Goal: Task Accomplishment & Management: Manage account settings

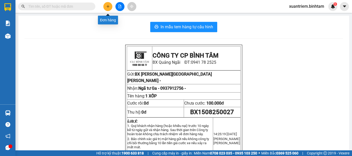
click at [109, 6] on icon "plus" at bounding box center [108, 7] width 4 height 4
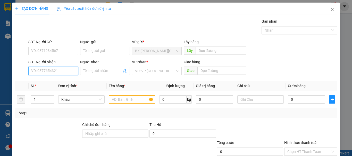
click at [59, 72] on input "SĐT Người Nhận" at bounding box center [53, 71] width 50 height 8
type input "0987170039"
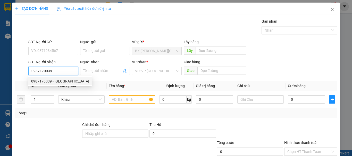
click at [55, 82] on div "0987170039 - ĐỨC" at bounding box center [60, 81] width 58 height 6
type input "ĐỨC"
type input "100.000"
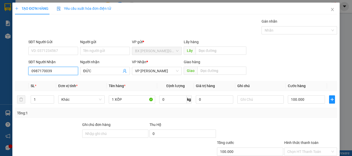
scroll to position [34, 0]
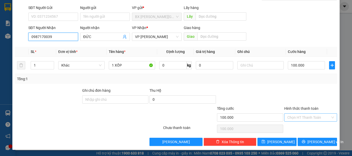
type input "0987170039"
click at [315, 118] on input "Hình thức thanh toán" at bounding box center [308, 118] width 43 height 8
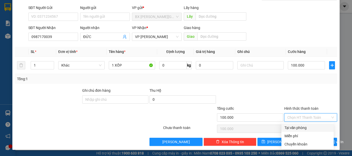
click at [311, 128] on div "Tại văn phòng" at bounding box center [307, 128] width 46 height 6
type input "0"
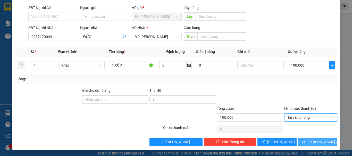
click at [313, 144] on span "[PERSON_NAME] và In" at bounding box center [325, 142] width 36 height 6
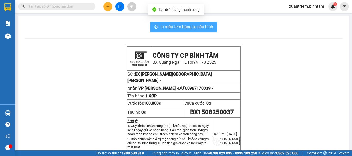
click at [199, 23] on button "In mẫu tem hàng tự cấu hình" at bounding box center [183, 27] width 67 height 10
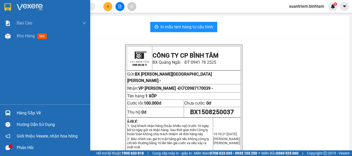
drag, startPoint x: 16, startPoint y: 35, endPoint x: 66, endPoint y: 53, distance: 53.1
click at [16, 35] on div "Kho hàng mới" at bounding box center [45, 36] width 90 height 13
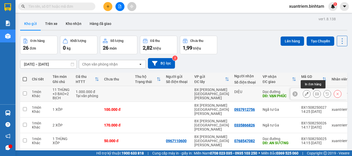
click at [315, 95] on icon at bounding box center [317, 94] width 4 height 4
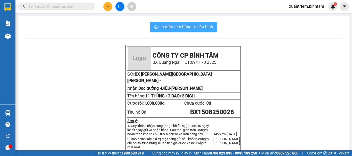
click at [161, 24] on span "In mẫu tem hàng tự cấu hình" at bounding box center [186, 27] width 52 height 6
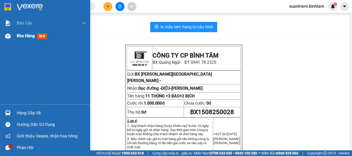
click at [15, 38] on div "Kho hàng mới" at bounding box center [45, 36] width 90 height 13
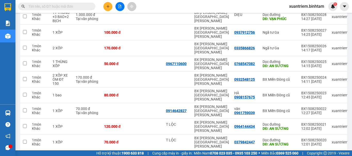
scroll to position [83, 0]
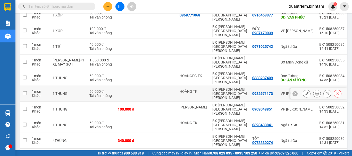
scroll to position [0, 0]
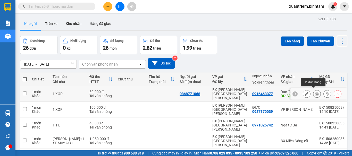
click at [315, 93] on icon at bounding box center [317, 94] width 4 height 4
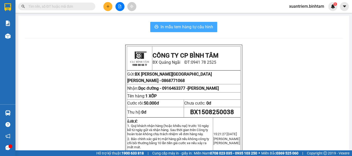
click at [201, 26] on span "In mẫu tem hàng tự cấu hình" at bounding box center [186, 27] width 52 height 6
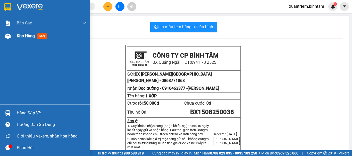
click at [24, 34] on span "Kho hàng" at bounding box center [26, 35] width 18 height 5
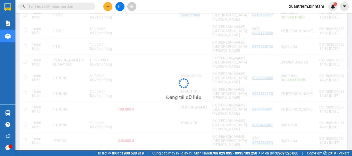
scroll to position [1, 0]
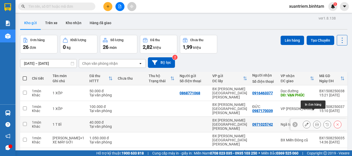
click at [315, 123] on icon at bounding box center [317, 125] width 4 height 4
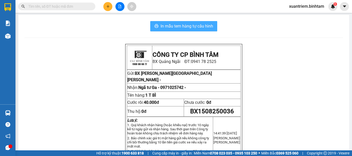
click at [190, 24] on span "In mẫu tem hàng tự cấu hình" at bounding box center [186, 26] width 52 height 6
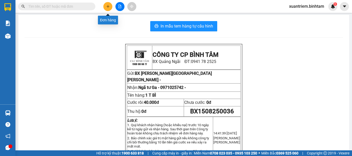
click at [106, 7] on icon "plus" at bounding box center [108, 7] width 4 height 4
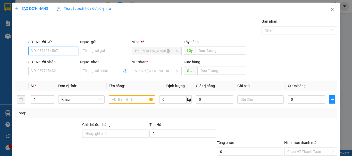
click at [63, 52] on input "SĐT Người Gửi" at bounding box center [53, 51] width 50 height 8
click at [63, 52] on input "0902865832" at bounding box center [53, 51] width 50 height 8
type input "0902865832"
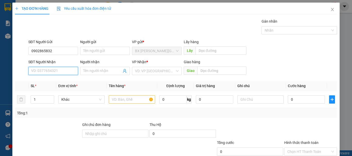
click at [59, 72] on input "SĐT Người Nhận" at bounding box center [53, 71] width 50 height 8
click at [55, 72] on input "09378961252" at bounding box center [53, 71] width 50 height 8
click at [49, 70] on input "09378961252" at bounding box center [53, 71] width 50 height 8
click at [65, 67] on input "0937896152" at bounding box center [53, 71] width 50 height 8
click at [63, 72] on input "0937896152" at bounding box center [53, 71] width 50 height 8
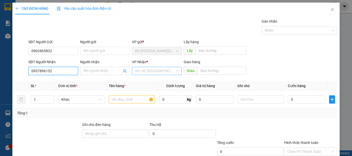
type input "0937896152"
click at [153, 69] on input "search" at bounding box center [155, 71] width 40 height 8
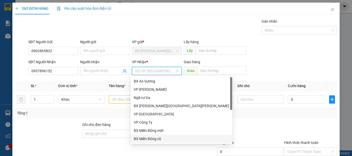
click at [149, 136] on div "BX Miền Đông cũ" at bounding box center [180, 139] width 101 height 8
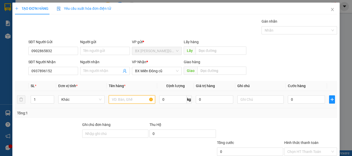
drag, startPoint x: 134, startPoint y: 102, endPoint x: 130, endPoint y: 101, distance: 4.1
click at [133, 102] on input "text" at bounding box center [132, 99] width 46 height 8
type input "1 XỐP+1 GIẤY"
click at [298, 93] on td "0" at bounding box center [305, 99] width 41 height 17
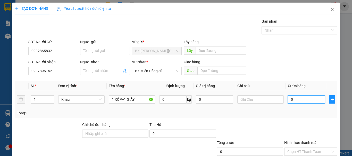
click at [307, 102] on input "0" at bounding box center [305, 99] width 37 height 8
type input "1"
type input "15"
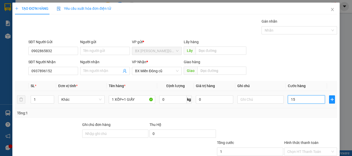
type input "15"
type input "150"
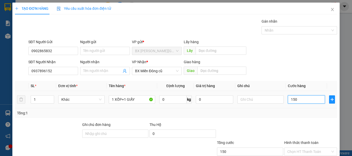
type input "1.500"
type input "15.000"
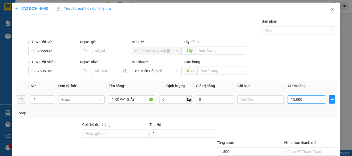
type input "15.000"
type input "150.000"
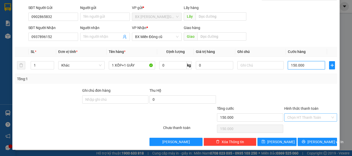
type input "150.000"
click at [314, 115] on input "Hình thức thanh toán" at bounding box center [308, 118] width 43 height 8
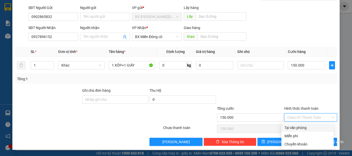
click at [306, 128] on div "Tại văn phòng" at bounding box center [307, 128] width 46 height 6
type input "0"
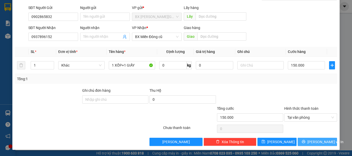
click at [313, 139] on span "[PERSON_NAME] và In" at bounding box center [325, 142] width 36 height 6
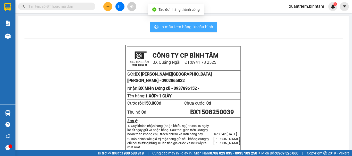
click at [205, 27] on span "In mẫu tem hàng tự cấu hình" at bounding box center [186, 27] width 52 height 6
click at [198, 28] on span "In mẫu tem hàng tự cấu hình" at bounding box center [186, 27] width 52 height 6
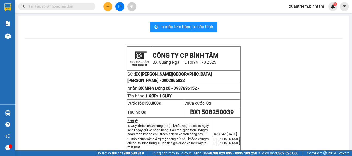
click at [108, 5] on icon "plus" at bounding box center [108, 7] width 4 height 4
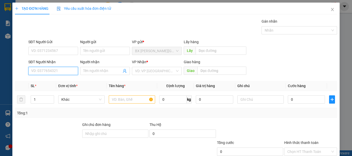
click at [57, 71] on input "SĐT Người Nhận" at bounding box center [53, 71] width 50 height 8
type input "0909875037"
click at [71, 75] on div "SĐT Người Nhận 0909875037" at bounding box center [53, 68] width 50 height 18
click at [67, 74] on input "0909875037" at bounding box center [53, 71] width 50 height 8
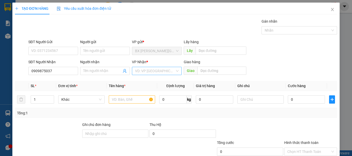
click at [159, 69] on input "search" at bounding box center [155, 71] width 40 height 8
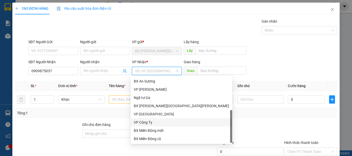
scroll to position [16, 0]
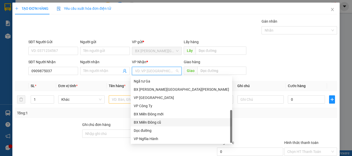
click at [155, 121] on div "BX Miền Đông cũ" at bounding box center [181, 123] width 95 height 6
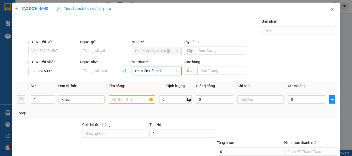
drag, startPoint x: 125, startPoint y: 105, endPoint x: 129, endPoint y: 100, distance: 6.8
click at [125, 105] on td at bounding box center [132, 99] width 50 height 17
click at [130, 97] on input "text" at bounding box center [132, 99] width 46 height 8
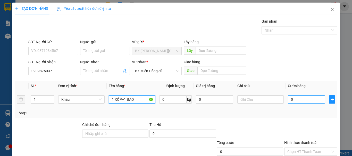
type input "1 XỐP+1 BAO"
click at [308, 97] on input "0" at bounding box center [305, 99] width 37 height 8
type input "1"
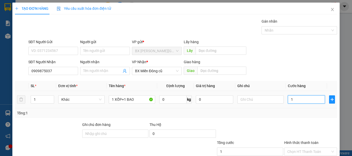
type input "17"
type input "170"
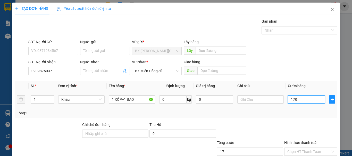
type input "170"
type input "1.700"
type input "17.000"
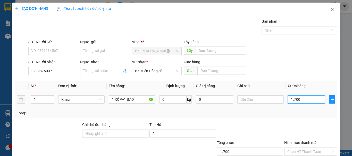
type input "17.000"
type input "170.000"
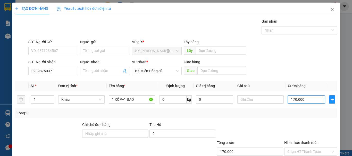
scroll to position [34, 0]
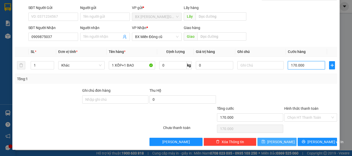
type input "170.000"
click at [274, 138] on button "[PERSON_NAME]" at bounding box center [276, 142] width 39 height 8
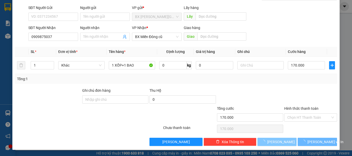
type input "0"
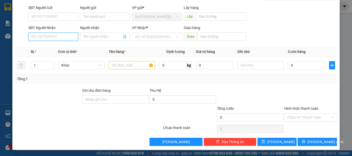
click at [70, 36] on input "SĐT Người Nhận" at bounding box center [53, 37] width 50 height 8
click at [62, 35] on input "0931173779" at bounding box center [53, 37] width 50 height 8
click at [58, 38] on input "0931173779" at bounding box center [53, 37] width 50 height 8
type input "0931173779"
click at [148, 37] on input "search" at bounding box center [155, 37] width 40 height 8
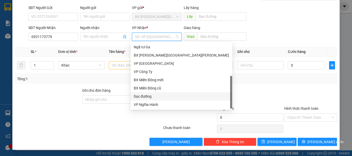
click at [146, 99] on div "Dọc đường" at bounding box center [181, 97] width 95 height 6
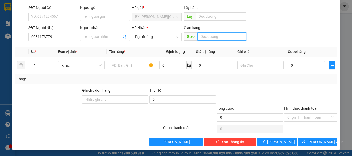
click at [224, 37] on input "text" at bounding box center [221, 36] width 49 height 8
type input "AN SƯƠNG"
click at [141, 64] on input "text" at bounding box center [132, 65] width 46 height 8
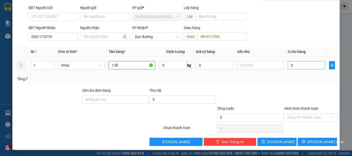
type input "1 BÌ"
click at [302, 62] on input "0" at bounding box center [305, 65] width 37 height 8
type input "5"
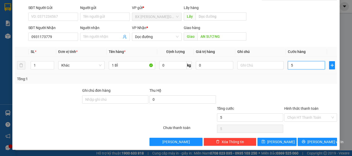
type input "50"
type input "500"
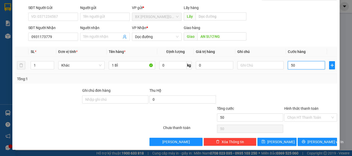
type input "500"
type input "5.000"
type input "50.000"
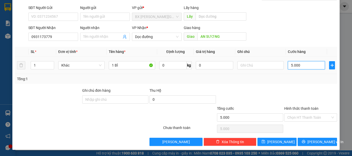
type input "50.000"
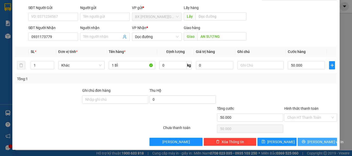
click at [320, 143] on span "[PERSON_NAME] và In" at bounding box center [325, 142] width 36 height 6
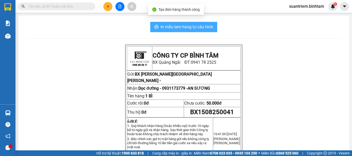
click at [203, 31] on button "In mẫu tem hàng tự cấu hình" at bounding box center [183, 27] width 67 height 10
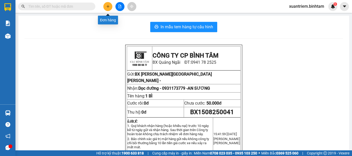
click at [105, 4] on button at bounding box center [107, 6] width 9 height 9
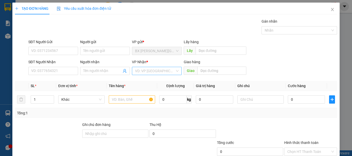
click at [140, 71] on input "search" at bounding box center [155, 71] width 40 height 8
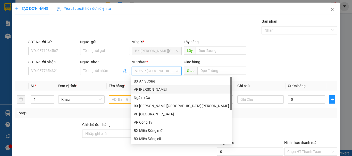
click at [152, 91] on div "VP [GEOGRAPHIC_DATA]" at bounding box center [181, 90] width 95 height 6
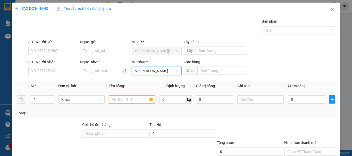
click at [123, 99] on input "text" at bounding box center [132, 99] width 46 height 8
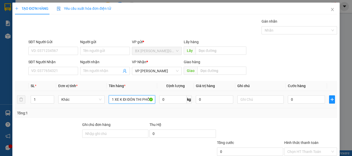
type input "1 XE K ĐI ĐÓN THI PHỔ"
click at [304, 95] on div "0" at bounding box center [305, 99] width 37 height 10
click at [304, 97] on input "0" at bounding box center [305, 99] width 37 height 8
type input "4"
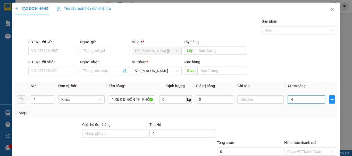
type input "4"
type input "40"
type input "400"
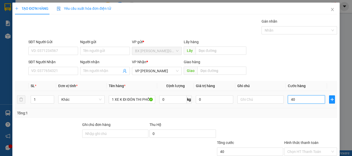
type input "400"
type input "4.000"
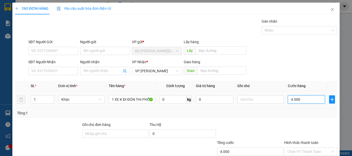
type input "40.000"
type input "400.000"
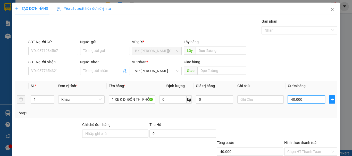
type input "400.000"
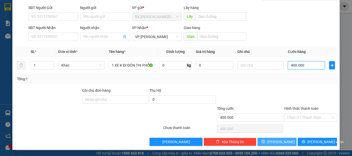
type input "400.000"
click at [282, 144] on button "[PERSON_NAME]" at bounding box center [276, 142] width 39 height 8
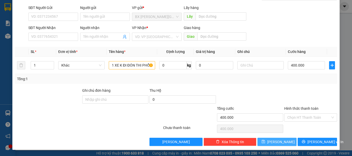
type input "0"
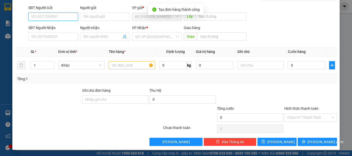
click at [54, 19] on input "SĐT Người Gửi" at bounding box center [53, 17] width 50 height 8
type input "0984182818"
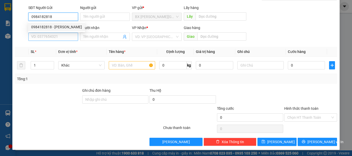
drag, startPoint x: 52, startPoint y: 25, endPoint x: 58, endPoint y: 33, distance: 9.9
click at [52, 25] on div "0984182818 - thuân" at bounding box center [56, 27] width 51 height 6
type input "thuân"
type input "0932183410"
type input "anh tư"
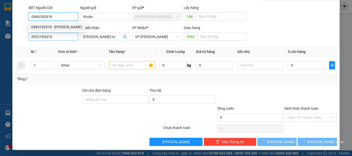
type input "100.000"
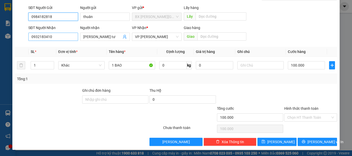
type input "0984182818"
click at [62, 39] on input "0932183410" at bounding box center [53, 37] width 50 height 8
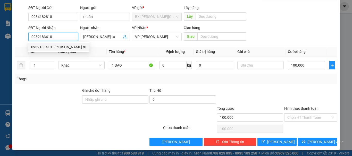
click at [65, 48] on div "0932183410 - anh tư" at bounding box center [58, 47] width 55 height 6
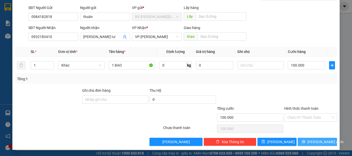
click at [305, 143] on icon "printer" at bounding box center [303, 142] width 4 height 4
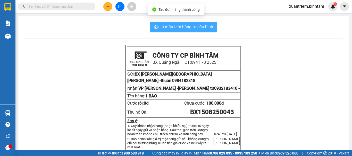
click at [200, 28] on span "In mẫu tem hàng tự cấu hình" at bounding box center [186, 27] width 52 height 6
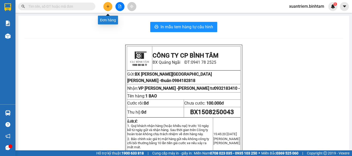
click at [105, 8] on button at bounding box center [107, 6] width 9 height 9
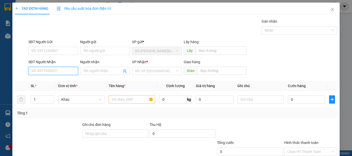
click at [66, 74] on input "SĐT Người Nhận" at bounding box center [53, 71] width 50 height 8
type input "0918588437"
drag, startPoint x: 52, startPoint y: 83, endPoint x: 125, endPoint y: 72, distance: 73.1
click at [52, 82] on div "0918588437 - a thìn" at bounding box center [52, 81] width 43 height 6
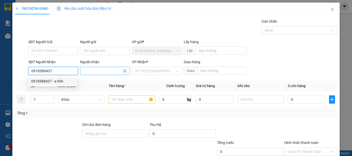
type input "a thìn"
type input "50.000"
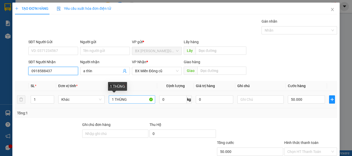
type input "0918588437"
click at [130, 100] on input "1 THÙNG" at bounding box center [132, 99] width 46 height 8
type input "1"
type input "N"
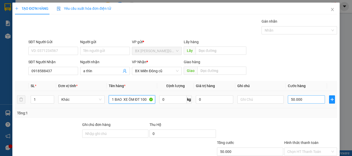
type input "1 BAO XE ÔM ĐT 100"
click at [310, 101] on input "50.000" at bounding box center [305, 99] width 37 height 8
type input "1"
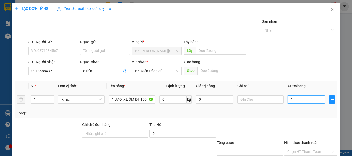
type input "10"
type input "100"
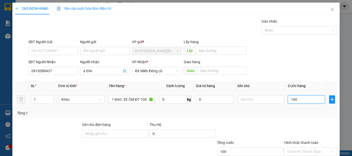
type input "1.000"
type input "10.000"
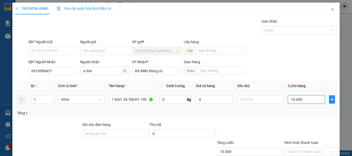
type input "100.000"
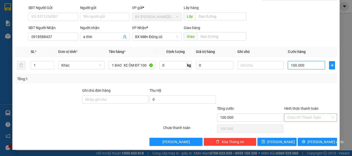
type input "100.000"
click at [299, 116] on input "Hình thức thanh toán" at bounding box center [308, 118] width 43 height 8
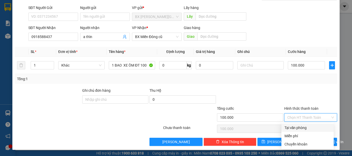
click at [298, 127] on div "Tại văn phòng" at bounding box center [307, 128] width 46 height 6
type input "0"
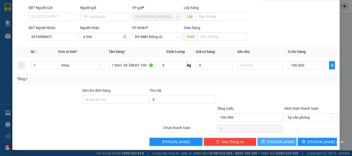
click at [262, 146] on button "[PERSON_NAME]" at bounding box center [276, 142] width 39 height 8
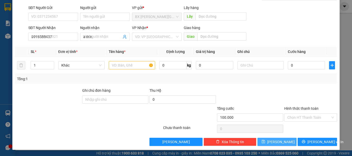
type input "0"
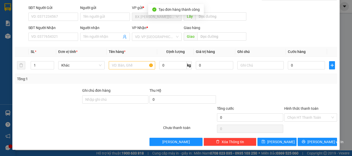
scroll to position [0, 0]
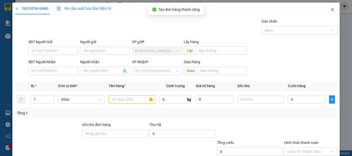
click at [331, 10] on icon "close" at bounding box center [332, 9] width 3 height 3
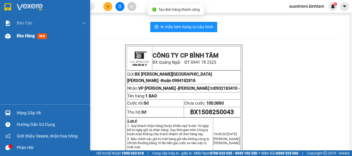
click at [13, 38] on div "Kho hàng mới" at bounding box center [45, 36] width 90 height 13
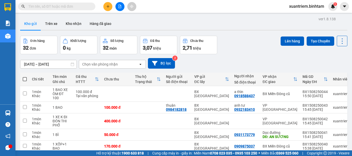
click at [109, 5] on icon "plus" at bounding box center [108, 7] width 4 height 4
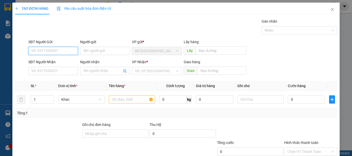
click at [45, 49] on input "SĐT Người Gửi" at bounding box center [53, 51] width 50 height 8
type input "0"
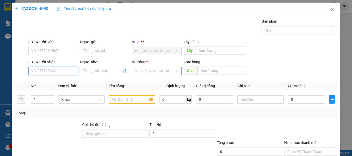
drag, startPoint x: 56, startPoint y: 72, endPoint x: 133, endPoint y: 71, distance: 76.9
click at [57, 71] on input "SĐT Người Nhận" at bounding box center [53, 71] width 50 height 8
click at [61, 69] on input "0902381268" at bounding box center [53, 71] width 50 height 8
type input "0902381268"
click at [143, 72] on input "search" at bounding box center [155, 71] width 40 height 8
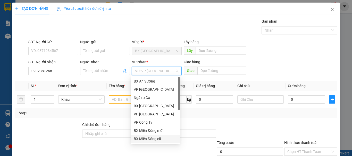
drag, startPoint x: 153, startPoint y: 137, endPoint x: 159, endPoint y: 115, distance: 22.3
click at [153, 137] on div "BX Miền Đông cũ" at bounding box center [155, 139] width 43 height 6
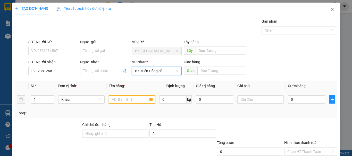
click at [124, 101] on input "text" at bounding box center [132, 99] width 46 height 8
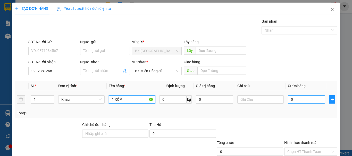
type input "1 XỐP"
click at [302, 95] on input "0" at bounding box center [305, 99] width 37 height 8
type input "1"
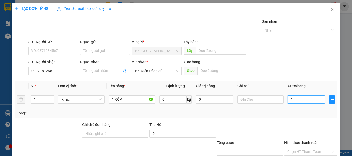
type input "13"
type input "130"
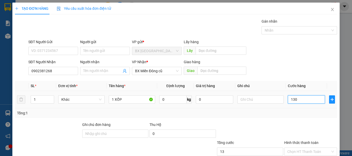
type input "130"
type input "1.300"
type input "13.000"
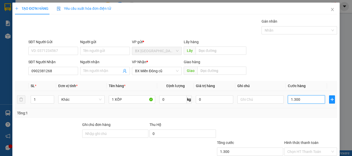
type input "13.000"
type input "130.000"
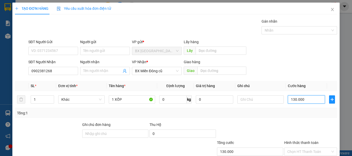
scroll to position [34, 0]
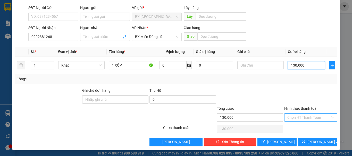
type input "130.000"
click at [302, 118] on input "Hình thức thanh toán" at bounding box center [308, 118] width 43 height 8
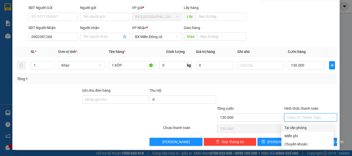
click at [298, 126] on div "Tại văn phòng" at bounding box center [307, 128] width 46 height 6
type input "0"
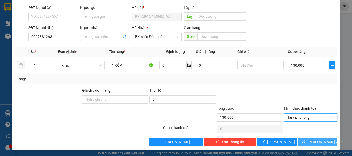
click at [312, 144] on span "[PERSON_NAME] và In" at bounding box center [325, 142] width 36 height 6
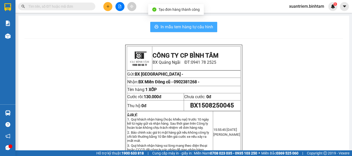
click at [182, 27] on span "In mẫu tem hàng tự cấu hình" at bounding box center [186, 27] width 52 height 6
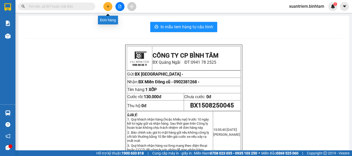
click at [104, 6] on button at bounding box center [107, 6] width 9 height 9
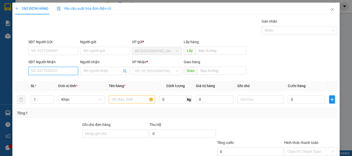
click at [41, 72] on input "SĐT Người Nhận" at bounding box center [53, 71] width 50 height 8
type input "02822445566"
click at [60, 81] on div "02822445566 - NGỌC" at bounding box center [52, 81] width 43 height 6
type input "NGỌC"
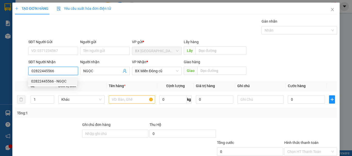
type input "160.000"
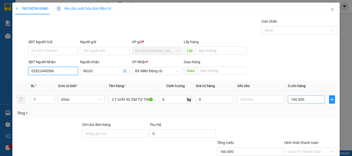
type input "02822445566"
click at [308, 101] on input "160.000" at bounding box center [305, 99] width 37 height 8
type input "1"
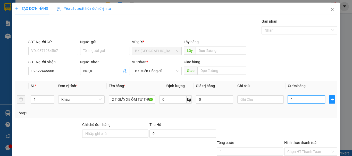
type input "15"
type input "150"
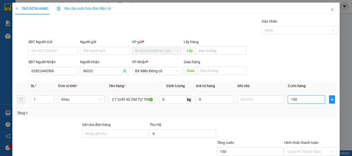
type input "150"
type input "1.500"
type input "15.000"
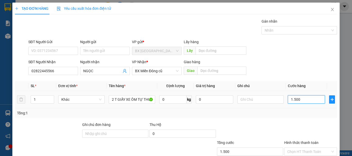
type input "15.000"
type input "150.000"
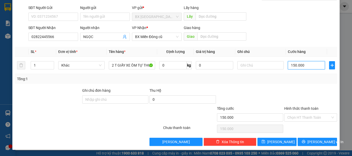
type input "150.000"
click at [296, 117] on input "Hình thức thanh toán" at bounding box center [308, 118] width 43 height 8
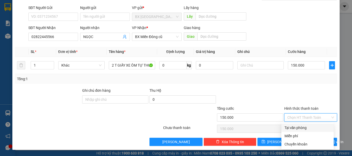
click at [298, 129] on div "Tại văn phòng" at bounding box center [307, 128] width 46 height 6
type input "0"
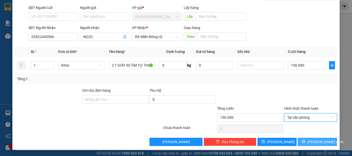
click at [306, 139] on button "[PERSON_NAME] và In" at bounding box center [316, 142] width 39 height 8
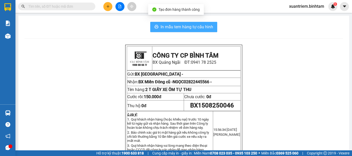
click at [191, 25] on span "In mẫu tem hàng tự cấu hình" at bounding box center [186, 27] width 52 height 6
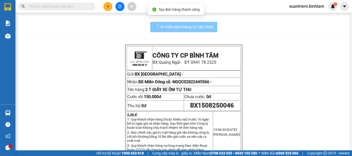
drag, startPoint x: 173, startPoint y: 26, endPoint x: 208, endPoint y: 34, distance: 35.9
click at [173, 26] on span "In mẫu tem hàng tự cấu hình" at bounding box center [186, 27] width 52 height 6
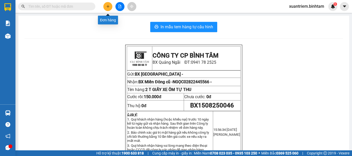
click at [105, 6] on button at bounding box center [107, 6] width 9 height 9
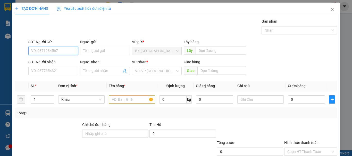
click at [47, 50] on input "SĐT Người Gửi" at bounding box center [53, 51] width 50 height 8
type input "0379897149"
click at [66, 49] on input "0379897149" at bounding box center [53, 51] width 50 height 8
click at [63, 61] on div "0379897149" at bounding box center [52, 61] width 43 height 6
type input "0949612366"
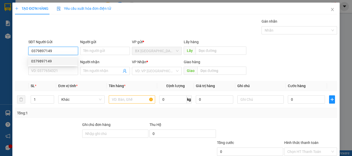
type input "NGHĨA"
type input "200.000"
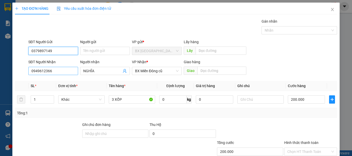
type input "0379897149"
click at [59, 72] on input "0949612366" at bounding box center [53, 71] width 50 height 8
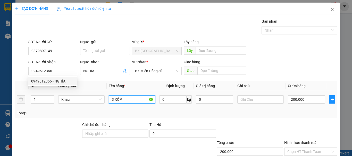
click at [137, 99] on input "3 XỐP" at bounding box center [132, 99] width 46 height 8
type input "3"
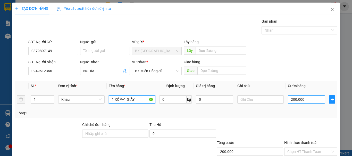
type input "1 XỐP+1 GIẤY"
click at [309, 98] on input "200.000" at bounding box center [305, 99] width 37 height 8
type input "1"
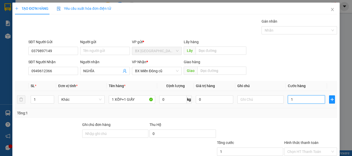
type input "13"
type input "130"
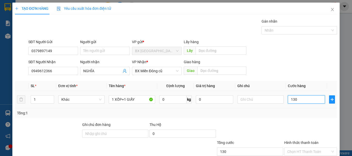
type input "1.300"
type input "13.000"
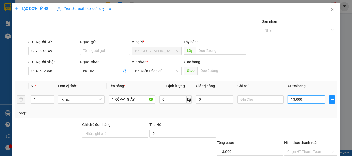
type input "130.000"
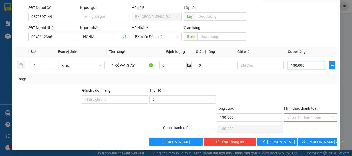
type input "130.000"
click at [313, 121] on input "Hình thức thanh toán" at bounding box center [308, 118] width 43 height 8
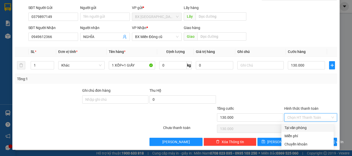
click at [299, 130] on div "Tại văn phòng" at bounding box center [307, 128] width 46 height 6
type input "0"
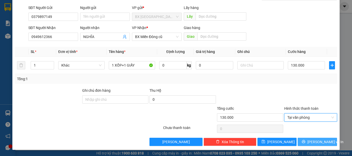
click at [314, 140] on span "[PERSON_NAME] và In" at bounding box center [325, 142] width 36 height 6
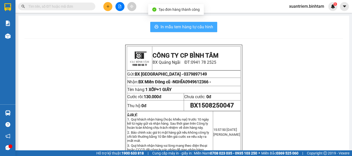
click at [193, 25] on span "In mẫu tem hàng tự cấu hình" at bounding box center [186, 27] width 52 height 6
click at [192, 23] on button "In mẫu tem hàng tự cấu hình" at bounding box center [183, 27] width 67 height 10
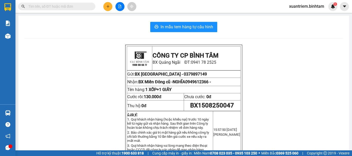
click at [105, 6] on button at bounding box center [107, 6] width 9 height 9
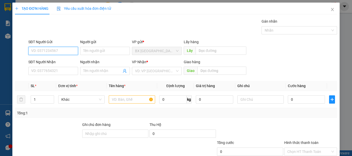
click at [57, 48] on input "SĐT Người Gửi" at bounding box center [53, 51] width 50 height 8
click at [66, 51] on input "0347048492" at bounding box center [53, 51] width 50 height 8
type input "0347048492"
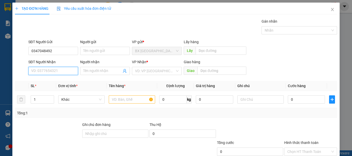
click at [58, 71] on input "SĐT Người Nhận" at bounding box center [53, 71] width 50 height 8
type input "0772770009"
click at [56, 80] on div "0772770009 - trường" at bounding box center [52, 81] width 43 height 6
type input "trường"
type input "50.000"
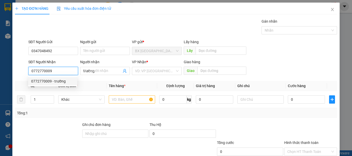
type input "50.000"
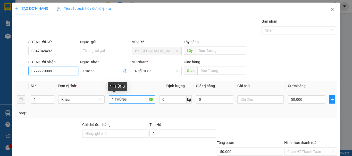
type input "0772770009"
click at [124, 99] on input "1 THÙNG" at bounding box center [132, 99] width 46 height 8
click at [125, 98] on input "1 THG" at bounding box center [132, 99] width 46 height 8
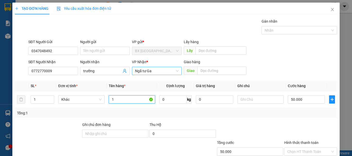
type input "1"
type input "1 BAO"
click at [159, 66] on div "VP Nhận *" at bounding box center [157, 63] width 50 height 8
click at [162, 72] on span "Ngã tư Ga" at bounding box center [156, 71] width 43 height 8
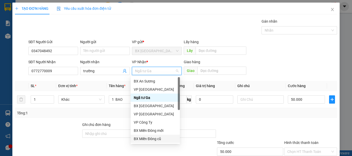
click at [153, 142] on div "BX Miền Đông cũ" at bounding box center [154, 139] width 49 height 8
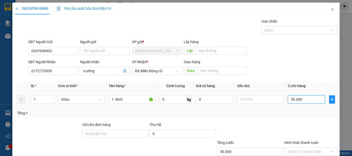
click at [314, 101] on input "50.000" at bounding box center [305, 99] width 37 height 8
type input "1"
type input "10"
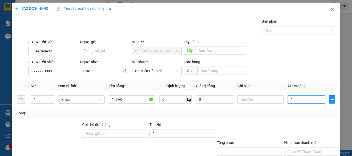
type input "10"
type input "100"
type input "1.000"
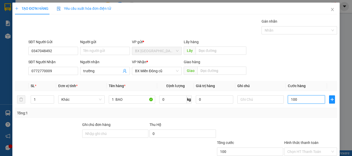
type input "1.000"
type input "10.000"
type input "100.000"
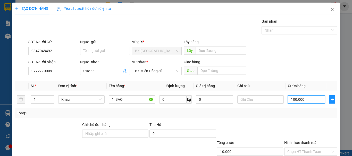
type input "100.000"
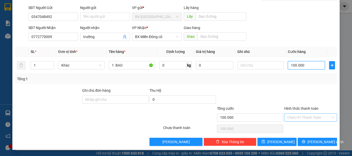
type input "100.000"
click at [294, 116] on input "Hình thức thanh toán" at bounding box center [308, 118] width 43 height 8
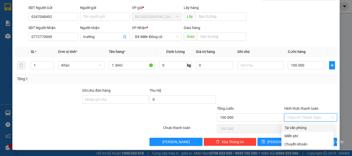
click at [297, 128] on div "Tại văn phòng" at bounding box center [307, 128] width 46 height 6
type input "0"
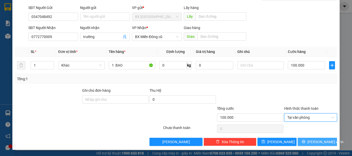
click at [302, 141] on button "[PERSON_NAME] và In" at bounding box center [316, 142] width 39 height 8
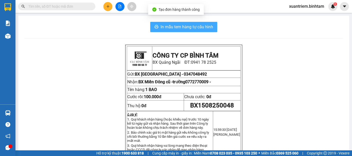
click at [178, 31] on button "In mẫu tem hàng tự cấu hình" at bounding box center [183, 27] width 67 height 10
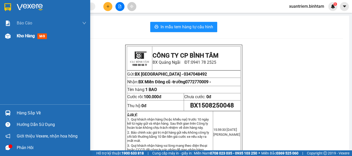
click at [10, 35] on img at bounding box center [7, 35] width 5 height 5
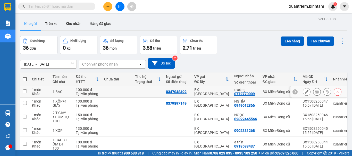
drag, startPoint x: 149, startPoint y: 92, endPoint x: 138, endPoint y: 99, distance: 13.6
click at [149, 92] on td at bounding box center [147, 92] width 31 height 12
checkbox input "true"
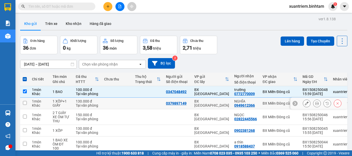
click at [133, 103] on td at bounding box center [147, 104] width 31 height 12
checkbox input "true"
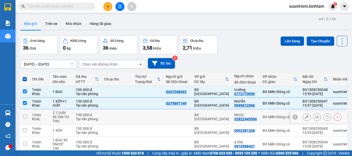
click at [124, 116] on td at bounding box center [116, 117] width 31 height 16
checkbox input "true"
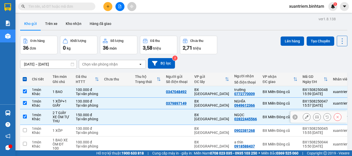
scroll to position [87, 0]
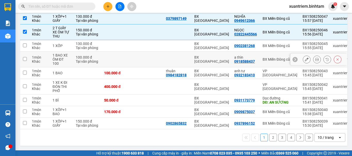
click at [88, 59] on div "Tại văn phòng" at bounding box center [87, 61] width 23 height 4
checkbox input "true"
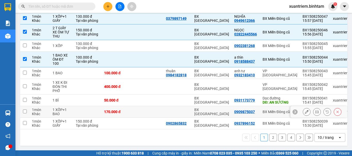
click at [94, 108] on td at bounding box center [87, 112] width 28 height 12
checkbox input "true"
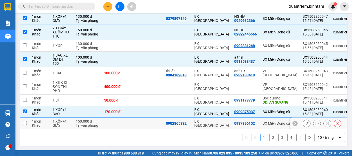
click at [81, 126] on td "150.000 đ Tại văn phòng" at bounding box center [87, 124] width 28 height 12
checkbox input "true"
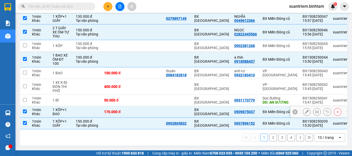
scroll to position [0, 0]
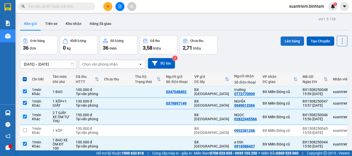
click at [280, 38] on button "Lên hàng" at bounding box center [291, 41] width 23 height 9
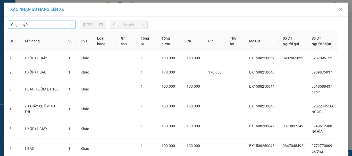
click at [61, 27] on span "Chọn tuyến" at bounding box center [42, 25] width 62 height 8
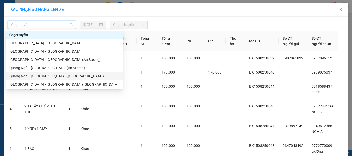
click at [40, 74] on div "Quảng Ngãi - [GEOGRAPHIC_DATA] ([GEOGRAPHIC_DATA])" at bounding box center [64, 76] width 110 height 6
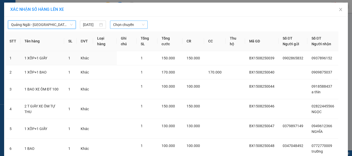
click at [124, 27] on span "Chọn chuyến" at bounding box center [129, 25] width 32 height 8
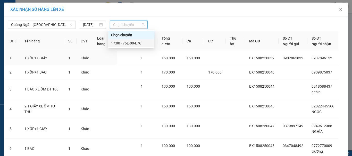
drag, startPoint x: 126, startPoint y: 40, endPoint x: 135, endPoint y: 45, distance: 10.6
click at [126, 40] on div "17:00 - 76E-004.76" at bounding box center [131, 43] width 40 height 6
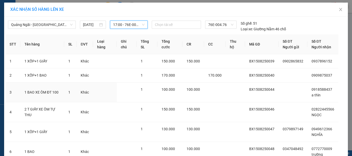
scroll to position [43, 0]
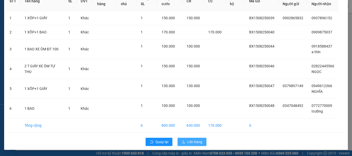
click at [192, 143] on span "Lên hàng" at bounding box center [194, 142] width 15 height 6
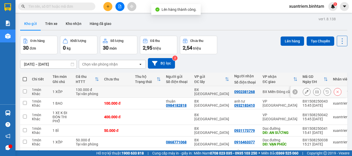
drag, startPoint x: 94, startPoint y: 92, endPoint x: 97, endPoint y: 89, distance: 4.4
click at [94, 92] on div "Tại văn phòng" at bounding box center [87, 94] width 23 height 4
checkbox input "true"
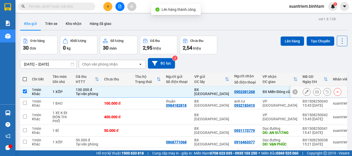
scroll to position [83, 0]
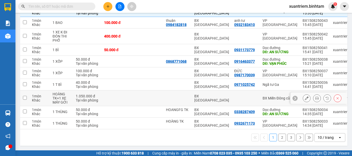
click at [98, 95] on div "1.050.000 đ" at bounding box center [87, 96] width 23 height 4
checkbox input "true"
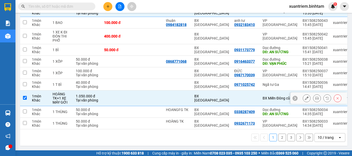
scroll to position [0, 0]
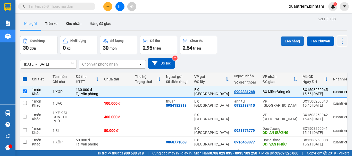
click at [289, 39] on button "Lên hàng" at bounding box center [291, 41] width 23 height 9
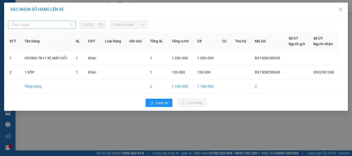
click at [66, 22] on span "Chọn tuyến" at bounding box center [42, 25] width 62 height 8
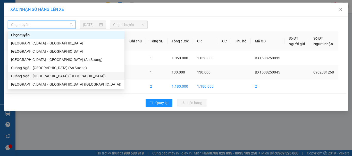
drag, startPoint x: 54, startPoint y: 74, endPoint x: 61, endPoint y: 67, distance: 9.6
click at [55, 74] on div "Quảng Ngãi - [GEOGRAPHIC_DATA] ([GEOGRAPHIC_DATA])" at bounding box center [66, 76] width 110 height 6
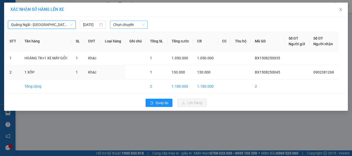
drag, startPoint x: 126, startPoint y: 29, endPoint x: 134, endPoint y: 25, distance: 8.5
click at [127, 28] on div "[GEOGRAPHIC_DATA] - [GEOGRAPHIC_DATA] ([GEOGRAPHIC_DATA]) [GEOGRAPHIC_DATA] - […" at bounding box center [175, 64] width 343 height 94
click at [134, 25] on span "Chọn chuyến" at bounding box center [129, 25] width 32 height 8
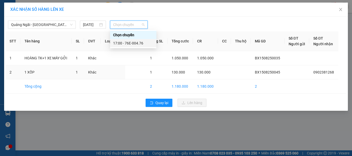
click at [138, 44] on div "17:00 - 76E-004.76" at bounding box center [133, 43] width 40 height 6
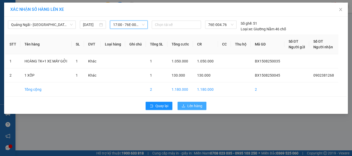
click at [199, 107] on span "Lên hàng" at bounding box center [194, 106] width 15 height 6
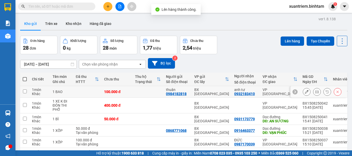
click at [101, 94] on td at bounding box center [87, 92] width 28 height 12
checkbox input "true"
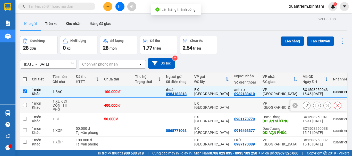
click at [91, 103] on td at bounding box center [87, 106] width 28 height 16
checkbox input "true"
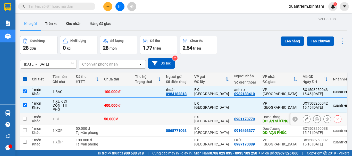
click at [84, 118] on td at bounding box center [87, 119] width 28 height 12
checkbox input "true"
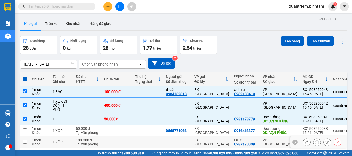
click at [75, 140] on td "100.000 đ Tại văn phòng" at bounding box center [87, 143] width 28 height 12
checkbox input "true"
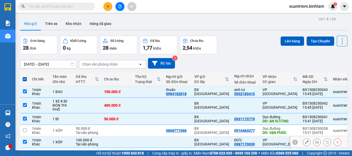
scroll to position [79, 0]
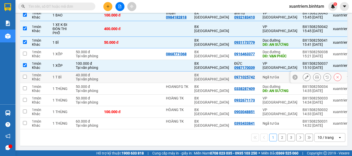
click at [65, 77] on div "1 T BÌ" at bounding box center [61, 77] width 18 height 4
checkbox input "true"
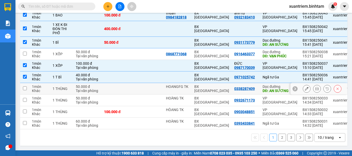
click at [66, 90] on td "1 THÙNG" at bounding box center [61, 89] width 23 height 12
checkbox input "true"
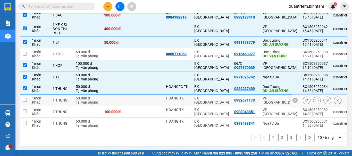
click at [63, 99] on div "1 THÙNG" at bounding box center [61, 100] width 18 height 4
checkbox input "true"
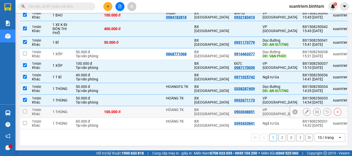
click at [62, 110] on div "1 THÙNG" at bounding box center [61, 112] width 18 height 4
checkbox input "true"
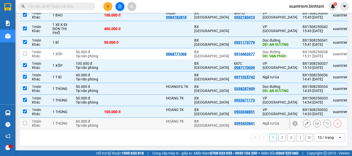
click at [61, 122] on div "1 THÙNG" at bounding box center [61, 123] width 18 height 4
checkbox input "true"
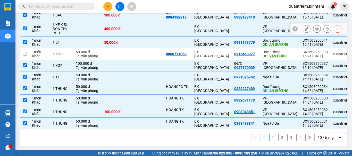
scroll to position [2, 0]
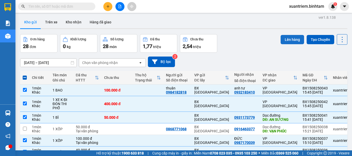
click at [285, 43] on button "Lên hàng" at bounding box center [291, 39] width 23 height 9
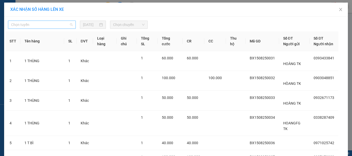
click at [66, 24] on span "Chọn tuyến" at bounding box center [42, 25] width 62 height 8
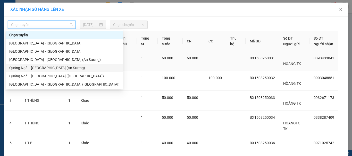
click at [53, 67] on div "Quảng Ngãi - [GEOGRAPHIC_DATA] (An Sương)" at bounding box center [64, 68] width 110 height 6
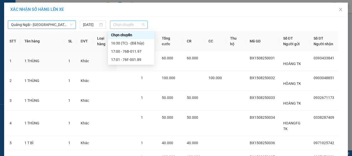
click at [136, 22] on span "Chọn chuyến" at bounding box center [129, 25] width 32 height 8
click at [136, 59] on div "17:01 - 76F-001.89" at bounding box center [131, 60] width 40 height 6
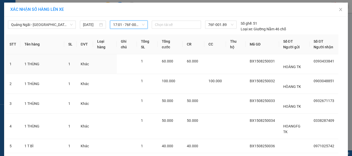
scroll to position [97, 0]
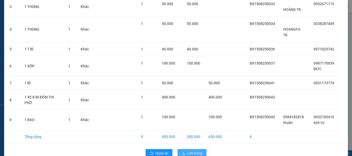
click at [202, 149] on button "Lên hàng" at bounding box center [191, 153] width 29 height 8
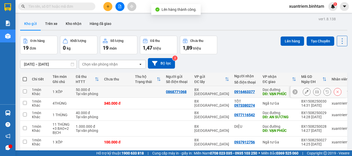
click at [83, 91] on div "50.000 đ" at bounding box center [87, 90] width 23 height 4
checkbox input "true"
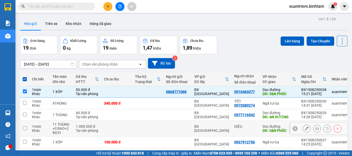
click at [76, 126] on div "1.000.000 đ" at bounding box center [87, 127] width 23 height 4
checkbox input "true"
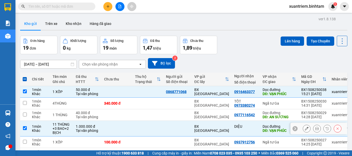
scroll to position [83, 0]
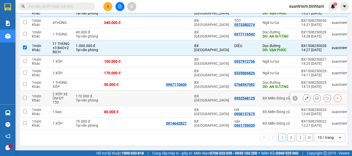
click at [66, 95] on div "2 XỐP XE ÔM ĐT 150" at bounding box center [61, 98] width 18 height 12
checkbox input "true"
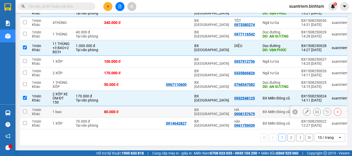
drag, startPoint x: 64, startPoint y: 105, endPoint x: 67, endPoint y: 116, distance: 11.3
click at [64, 106] on td "1 bao" at bounding box center [61, 112] width 23 height 12
checkbox input "true"
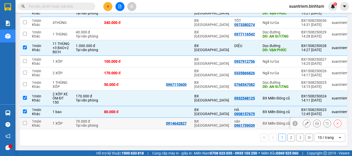
click at [67, 124] on td "1 XỐP" at bounding box center [61, 124] width 23 height 12
checkbox input "true"
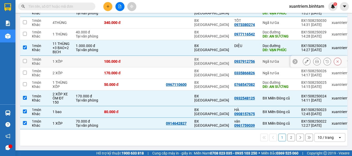
scroll to position [6, 0]
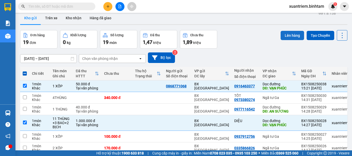
click at [294, 36] on button "Lên hàng" at bounding box center [291, 35] width 23 height 9
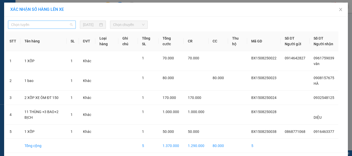
click at [50, 23] on span "Chọn tuyến" at bounding box center [42, 25] width 62 height 8
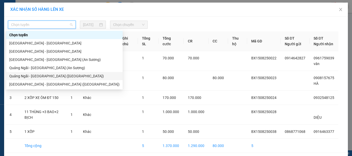
click at [41, 77] on div "Quảng Ngãi - [GEOGRAPHIC_DATA] ([GEOGRAPHIC_DATA])" at bounding box center [64, 76] width 110 height 6
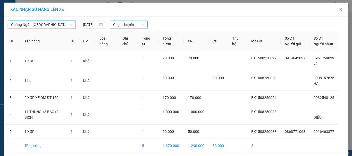
click at [133, 24] on span "Chọn chuyến" at bounding box center [129, 25] width 32 height 8
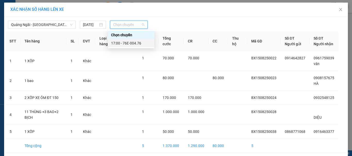
click at [129, 42] on div "17:00 - 76E-004.76" at bounding box center [131, 43] width 40 height 6
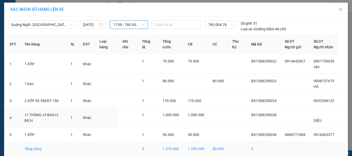
scroll to position [23, 0]
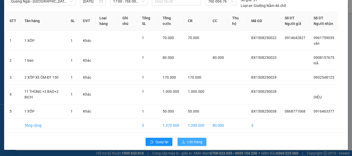
click at [192, 141] on span "Lên hàng" at bounding box center [194, 142] width 15 height 6
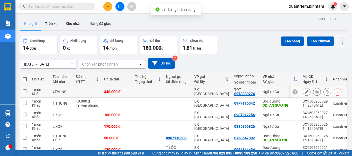
click at [85, 90] on td at bounding box center [87, 92] width 28 height 12
checkbox input "true"
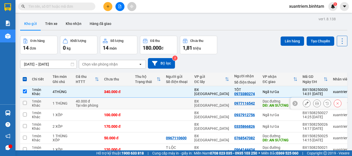
click at [79, 102] on div "40.000 đ" at bounding box center [87, 101] width 23 height 4
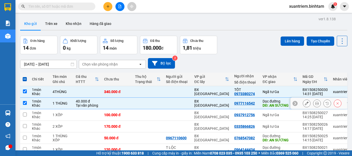
click at [79, 108] on td "40.000 đ Tại văn phòng" at bounding box center [87, 104] width 28 height 12
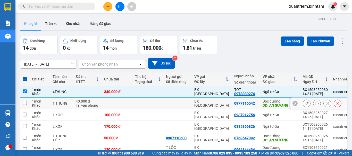
drag, startPoint x: 71, startPoint y: 103, endPoint x: 64, endPoint y: 118, distance: 15.8
click at [72, 103] on td "1 THÙNG" at bounding box center [61, 104] width 23 height 12
checkbox input "true"
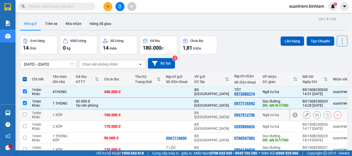
click at [64, 119] on td "1 XỐP" at bounding box center [61, 115] width 23 height 12
checkbox input "true"
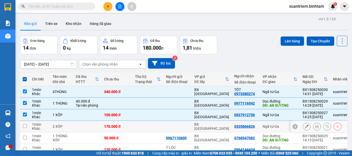
click at [64, 127] on div "2 XỐP" at bounding box center [61, 127] width 18 height 4
checkbox input "true"
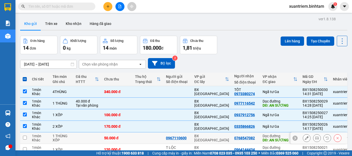
click at [58, 138] on div "1 THÙNG XỐP" at bounding box center [61, 138] width 18 height 8
checkbox input "true"
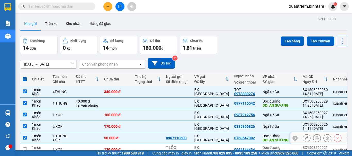
scroll to position [75, 0]
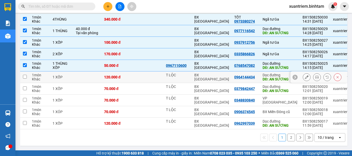
click at [69, 75] on div "1 XỐP" at bounding box center [61, 77] width 18 height 4
checkbox input "true"
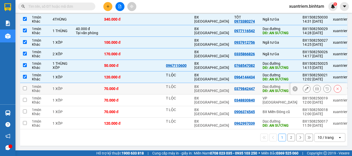
click at [68, 90] on td "1 XỐP" at bounding box center [61, 89] width 23 height 12
checkbox input "true"
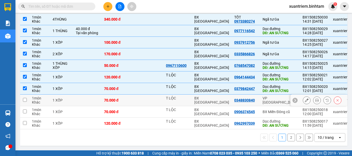
click at [64, 99] on div "1 XỐP" at bounding box center [61, 100] width 18 height 4
checkbox input "true"
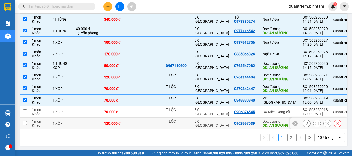
click at [62, 118] on td "1 XỐP" at bounding box center [61, 124] width 23 height 12
checkbox input "true"
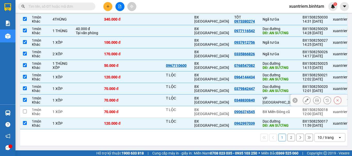
scroll to position [0, 0]
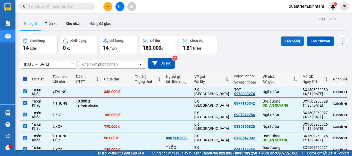
click at [285, 43] on button "Lên hàng" at bounding box center [291, 41] width 23 height 9
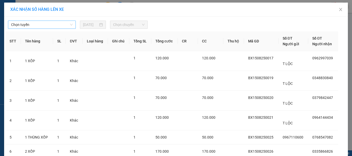
click at [61, 26] on span "Chọn tuyến" at bounding box center [42, 25] width 62 height 8
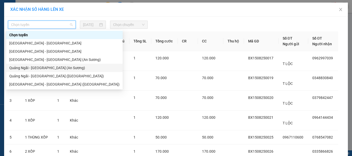
click at [61, 65] on div "Quảng Ngãi - [GEOGRAPHIC_DATA] (An Sương)" at bounding box center [64, 68] width 110 height 6
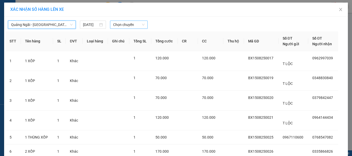
click at [132, 28] on span "Chọn chuyến" at bounding box center [129, 25] width 32 height 8
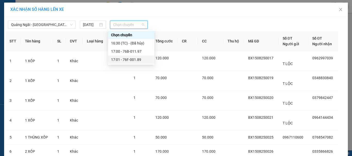
click at [135, 56] on div "17:01 - 76F-001.89" at bounding box center [131, 60] width 46 height 8
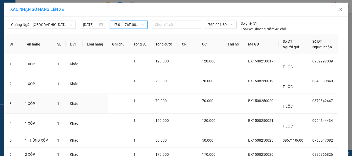
scroll to position [91, 0]
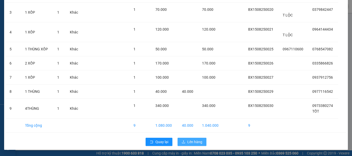
click at [190, 139] on span "Lên hàng" at bounding box center [194, 142] width 15 height 6
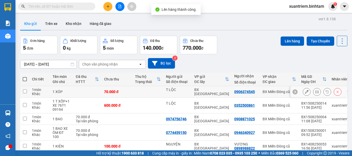
click at [102, 93] on td "70.000 đ" at bounding box center [116, 92] width 31 height 12
checkbox input "true"
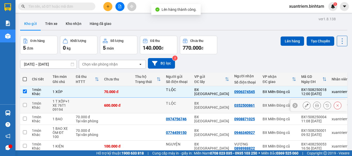
click at [95, 104] on td at bounding box center [87, 106] width 28 height 16
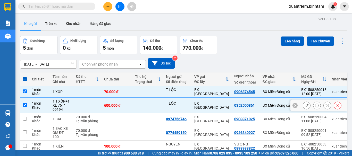
scroll to position [25, 0]
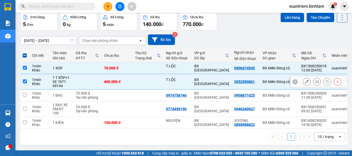
drag, startPoint x: 24, startPoint y: 79, endPoint x: 53, endPoint y: 79, distance: 28.8
click at [24, 80] on input "checkbox" at bounding box center [25, 82] width 4 height 4
checkbox input "false"
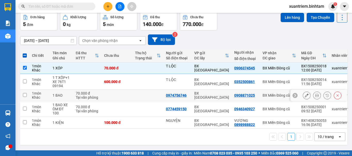
click at [255, 93] on div "0908871025" at bounding box center [245, 95] width 23 height 4
checkbox input "true"
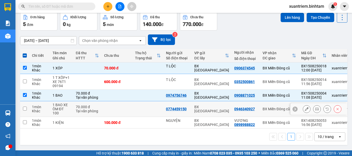
click at [165, 107] on td "0774459150" at bounding box center [177, 109] width 28 height 16
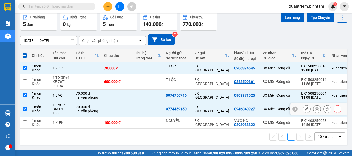
checkbox input "true"
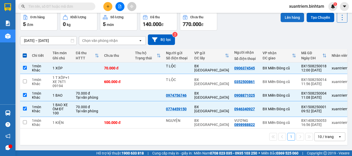
click at [283, 18] on button "Lên hàng" at bounding box center [291, 17] width 23 height 9
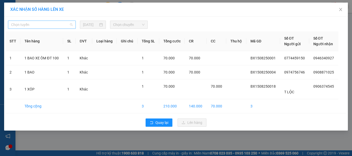
click at [68, 25] on span "Chọn tuyến" at bounding box center [42, 25] width 62 height 8
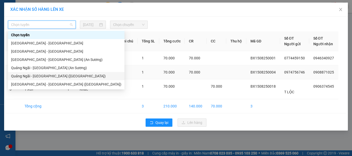
drag, startPoint x: 54, startPoint y: 74, endPoint x: 64, endPoint y: 68, distance: 11.1
click at [55, 73] on div "Quảng Ngãi - [GEOGRAPHIC_DATA] ([GEOGRAPHIC_DATA])" at bounding box center [66, 76] width 110 height 6
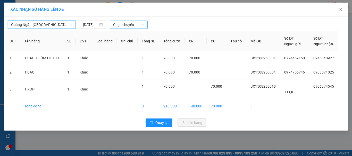
click at [140, 23] on span "Chọn chuyến" at bounding box center [129, 25] width 32 height 8
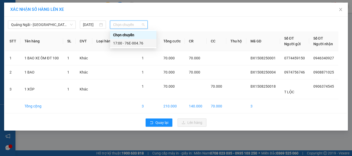
click at [136, 40] on div "17:00 - 76E-004.76" at bounding box center [133, 43] width 46 height 8
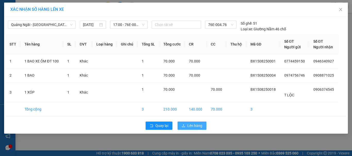
click at [192, 122] on button "Lên hàng" at bounding box center [191, 126] width 29 height 8
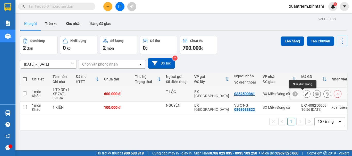
click at [304, 95] on icon at bounding box center [306, 94] width 4 height 4
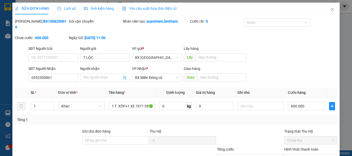
type input "T LỘC"
type input "0352500861"
type input "600.000"
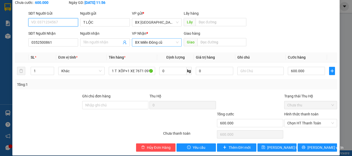
click at [166, 39] on span "BX Miền Đông cũ" at bounding box center [156, 43] width 43 height 8
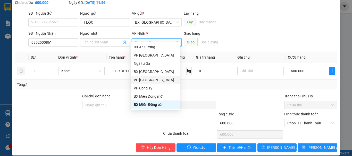
click at [155, 80] on div "VP [GEOGRAPHIC_DATA]" at bounding box center [155, 80] width 43 height 6
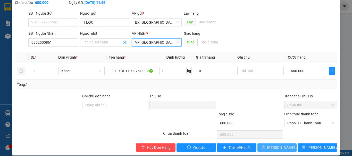
click at [280, 145] on span "[PERSON_NAME] thay đổi" at bounding box center [287, 148] width 41 height 6
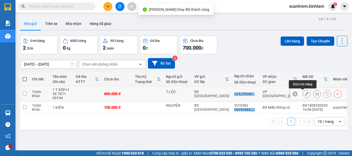
click at [304, 94] on icon at bounding box center [306, 94] width 4 height 4
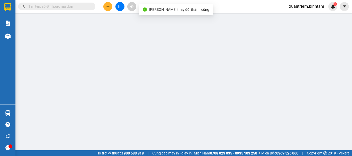
type input "T LỘC"
type input "0352500861"
type input "600.000"
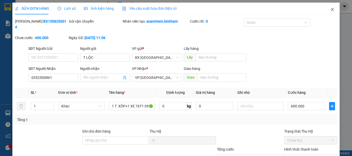
click at [330, 9] on icon "close" at bounding box center [332, 9] width 4 height 4
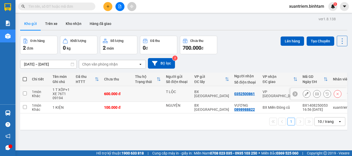
click at [62, 93] on div "1 T XỐP+1 XE 76T1 09194" at bounding box center [61, 94] width 18 height 12
checkbox input "true"
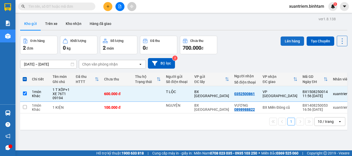
click at [280, 40] on button "Lên hàng" at bounding box center [291, 41] width 23 height 9
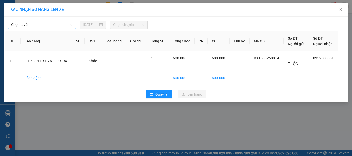
click at [68, 25] on span "Chọn tuyến" at bounding box center [42, 25] width 62 height 8
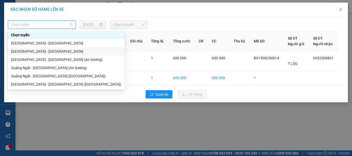
click at [52, 51] on div "[GEOGRAPHIC_DATA] - [GEOGRAPHIC_DATA]" at bounding box center [66, 52] width 110 height 6
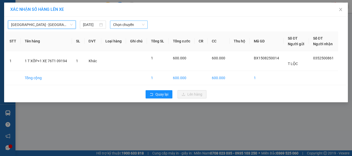
click at [130, 22] on span "Chọn chuyến" at bounding box center [129, 25] width 32 height 8
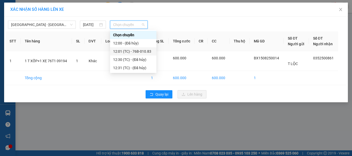
click at [135, 50] on div "12:01 (TC) - 76B-010.83" at bounding box center [133, 52] width 40 height 6
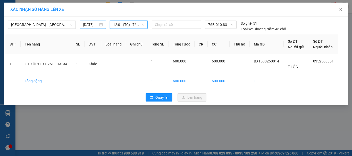
click at [103, 23] on div "[DATE]" at bounding box center [93, 25] width 26 height 8
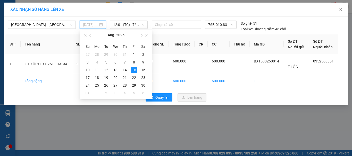
type input "[DATE]"
click at [133, 70] on div "15" at bounding box center [134, 70] width 6 height 6
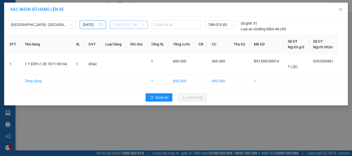
click at [142, 26] on span "12:01 (TC) - 76B-010.83" at bounding box center [129, 25] width 32 height 8
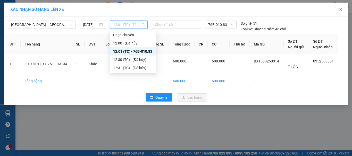
click at [148, 52] on div "12:01 (TC) - 76B-010.83" at bounding box center [133, 52] width 40 height 6
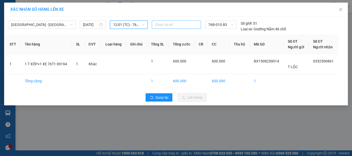
click at [171, 23] on div at bounding box center [176, 25] width 47 height 6
click at [231, 24] on span "76B-010.83" at bounding box center [220, 25] width 25 height 8
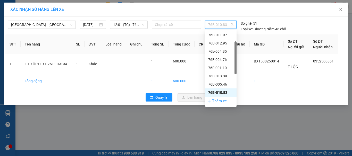
click at [157, 116] on div "XÁC NHẬN SỐ HÀNG LÊN XE [GEOGRAPHIC_DATA] - [GEOGRAPHIC_DATA] [DATE] 12:01 (TC)…" at bounding box center [176, 78] width 352 height 156
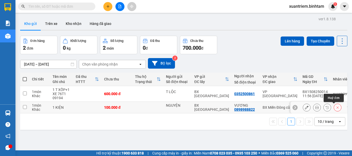
click at [335, 107] on icon at bounding box center [337, 108] width 4 height 4
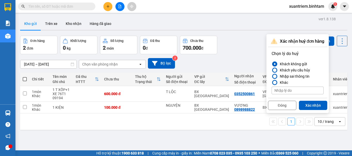
click at [302, 87] on input at bounding box center [297, 91] width 52 height 8
type input "D"
type input "ĐÃ VÔ PHƠI"
click at [317, 106] on button "Xác nhận" at bounding box center [312, 105] width 28 height 9
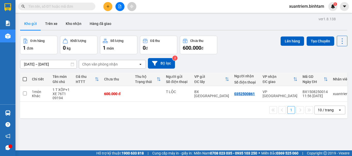
scroll to position [24, 0]
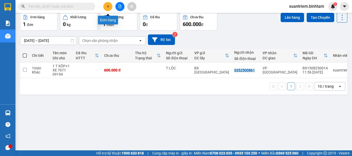
click at [110, 4] on button at bounding box center [107, 6] width 9 height 9
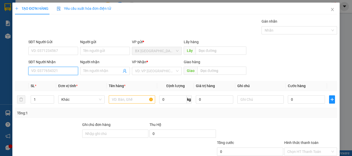
click at [70, 69] on input "SĐT Người Nhận" at bounding box center [53, 71] width 50 height 8
type input "0978473349"
click at [60, 83] on div "0978473349 - a LÀNH" at bounding box center [52, 81] width 43 height 6
type input "a LÀNH"
type input "60.000"
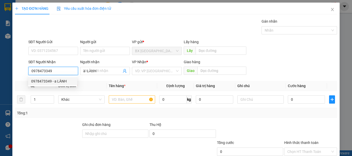
type input "60.000"
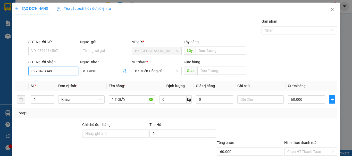
scroll to position [34, 0]
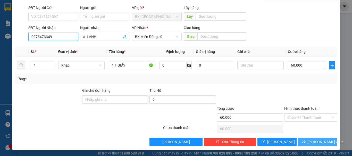
type input "0978473349"
click at [309, 140] on span "[PERSON_NAME] và In" at bounding box center [325, 142] width 36 height 6
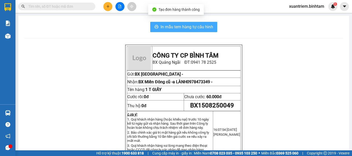
click at [200, 28] on span "In mẫu tem hàng tự cấu hình" at bounding box center [186, 27] width 52 height 6
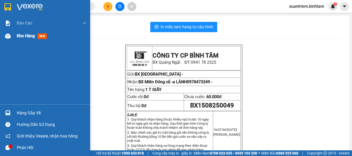
click at [26, 37] on span "Kho hàng" at bounding box center [26, 35] width 18 height 5
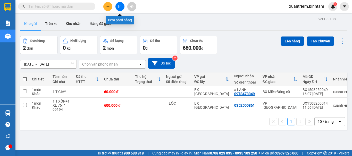
click at [120, 7] on icon "file-add" at bounding box center [120, 7] width 4 height 4
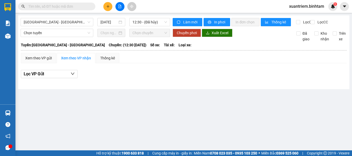
click at [110, 4] on button at bounding box center [107, 6] width 9 height 9
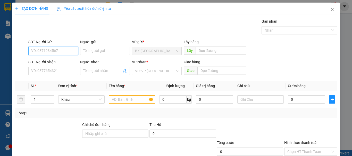
click at [51, 50] on input "SĐT Người Gửi" at bounding box center [53, 51] width 50 height 8
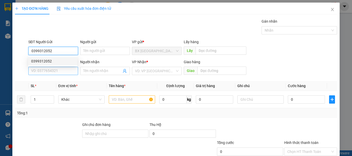
type input "0399312052"
click at [51, 71] on input "SĐT Người Nhận" at bounding box center [53, 71] width 50 height 8
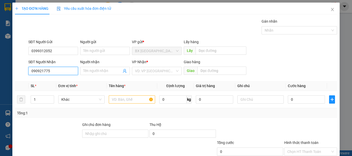
type input "0909217756"
click at [51, 78] on div "0909217756" at bounding box center [52, 81] width 49 height 8
type input "120.000"
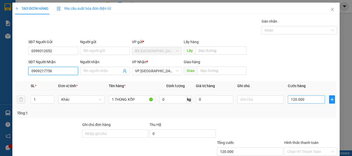
type input "0909217756"
drag, startPoint x: 297, startPoint y: 98, endPoint x: 290, endPoint y: 98, distance: 7.5
click at [297, 98] on input "120.000" at bounding box center [305, 99] width 37 height 8
type input "5"
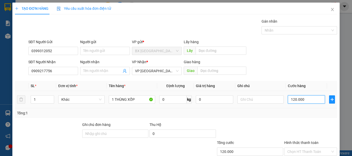
type input "5"
type input "50"
type input "500"
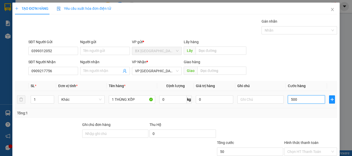
type input "500"
type input "5.000"
type input "50.000"
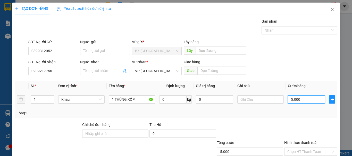
type input "50.000"
type input "5.000"
type input "0"
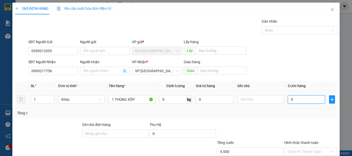
type input "0"
type input "01"
type input "1"
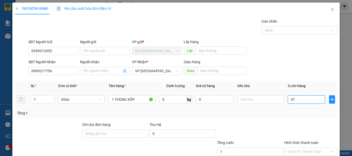
type input "12"
type input "0.120"
type input "120"
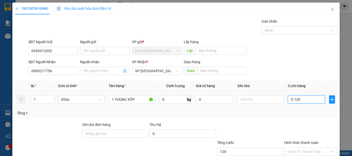
type input "1.200"
type input "012.000"
type input "12.000"
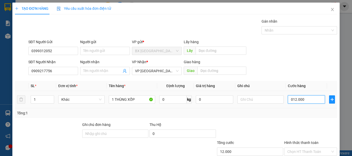
type input "0.120.000"
type input "120.000"
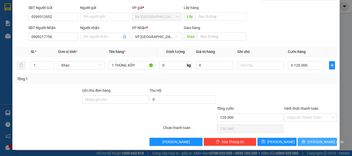
click at [312, 139] on span "[PERSON_NAME] và In" at bounding box center [325, 142] width 36 height 6
type input "120.000"
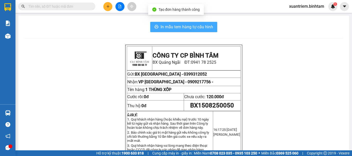
click at [204, 25] on span "In mẫu tem hàng tự cấu hình" at bounding box center [186, 27] width 52 height 6
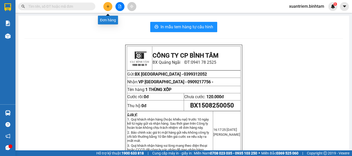
click at [106, 7] on icon "plus" at bounding box center [108, 7] width 4 height 4
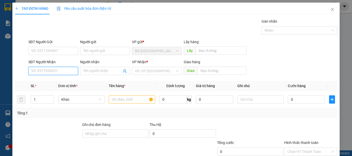
click at [58, 69] on input "SĐT Người Nhận" at bounding box center [53, 71] width 50 height 8
type input "0"
type input "0783410580"
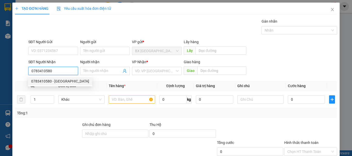
click at [59, 81] on div "0783410580 - [GEOGRAPHIC_DATA]" at bounding box center [60, 81] width 58 height 6
type input "[PERSON_NAME]"
type input "100.000"
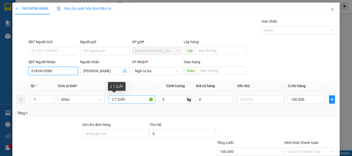
type input "0783410580"
click at [114, 99] on input "2 T GIẤY" at bounding box center [132, 99] width 46 height 8
type input "3T GIẤY"
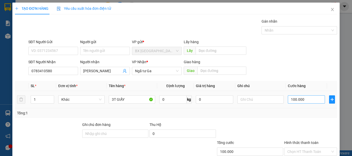
drag, startPoint x: 305, startPoint y: 93, endPoint x: 305, endPoint y: 100, distance: 6.9
click at [305, 96] on td "100.000" at bounding box center [305, 99] width 41 height 17
click at [305, 100] on input "100.000" at bounding box center [305, 99] width 37 height 8
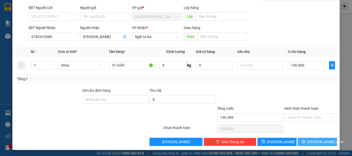
click at [319, 143] on span "[PERSON_NAME] và In" at bounding box center [325, 142] width 36 height 6
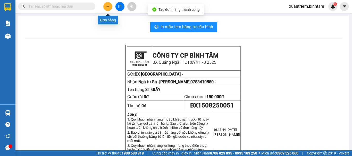
click at [106, 8] on button at bounding box center [107, 6] width 9 height 9
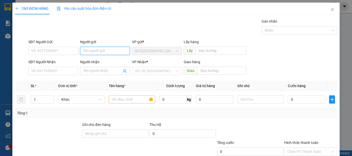
click at [91, 51] on input "Người gửi" at bounding box center [105, 51] width 50 height 8
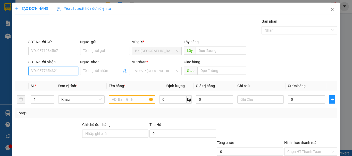
click at [72, 71] on input "SĐT Người Nhận" at bounding box center [53, 71] width 50 height 8
click at [50, 80] on div "0962138779 - TIẾN" at bounding box center [52, 81] width 43 height 6
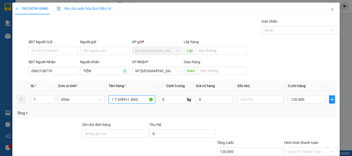
drag, startPoint x: 124, startPoint y: 100, endPoint x: 153, endPoint y: 101, distance: 29.4
click at [153, 101] on td "1 T GIẤY+1 BAO" at bounding box center [132, 99] width 50 height 17
click at [305, 95] on div "120.000" at bounding box center [305, 99] width 37 height 10
click at [306, 97] on input "120.000" at bounding box center [305, 99] width 37 height 8
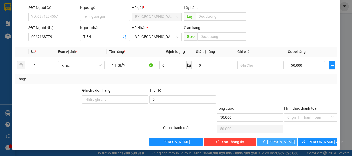
click at [278, 144] on span "[PERSON_NAME]" at bounding box center [281, 142] width 28 height 6
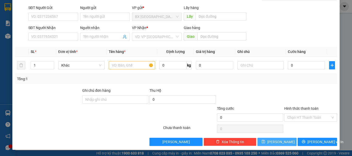
scroll to position [0, 0]
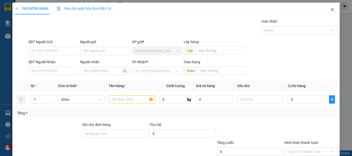
click at [330, 9] on icon "close" at bounding box center [332, 9] width 4 height 4
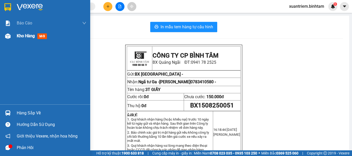
click at [25, 35] on span "Kho hàng" at bounding box center [26, 35] width 18 height 5
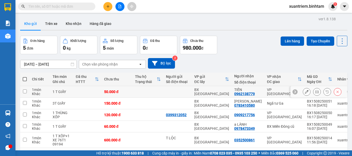
click at [116, 89] on td "50.000 đ" at bounding box center [116, 92] width 31 height 12
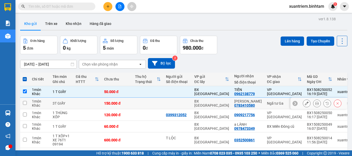
click at [104, 104] on div "150.000 đ" at bounding box center [117, 103] width 26 height 4
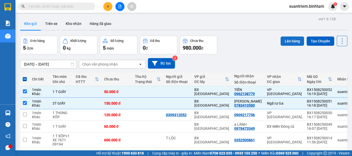
click at [281, 39] on button "Lên hàng" at bounding box center [291, 41] width 23 height 9
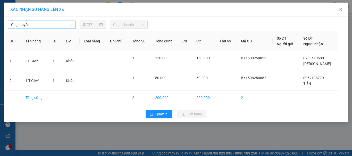
click at [45, 25] on span "Chọn tuyến" at bounding box center [42, 25] width 62 height 8
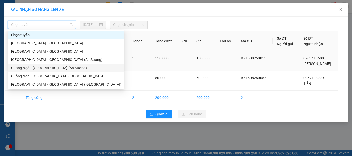
drag, startPoint x: 50, startPoint y: 70, endPoint x: 56, endPoint y: 66, distance: 6.8
click at [50, 69] on div "Quảng Ngãi - [GEOGRAPHIC_DATA] (An Sương)" at bounding box center [66, 68] width 110 height 6
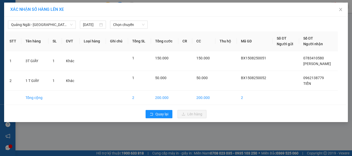
click at [122, 20] on div "[GEOGRAPHIC_DATA] - [GEOGRAPHIC_DATA] (An Sương) [DATE] Chọn chuyến" at bounding box center [175, 23] width 341 height 11
click at [136, 22] on span "Chọn chuyến" at bounding box center [129, 25] width 32 height 8
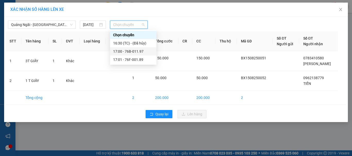
click at [145, 52] on div "17:00 - 76B-011.97" at bounding box center [133, 52] width 40 height 6
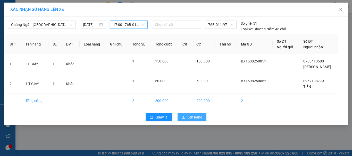
click at [202, 117] on button "Lên hàng" at bounding box center [191, 117] width 29 height 8
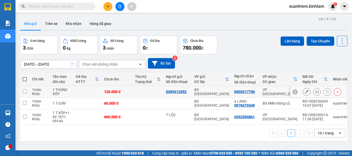
click at [77, 89] on td at bounding box center [87, 92] width 28 height 12
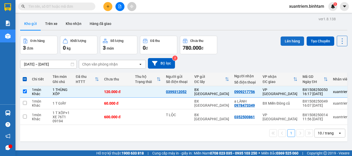
click at [284, 44] on button "Lên hàng" at bounding box center [291, 41] width 23 height 9
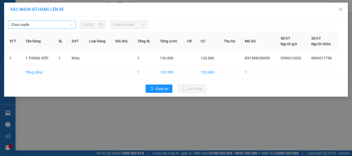
click at [67, 29] on div "Chọn tuyến" at bounding box center [42, 25] width 68 height 8
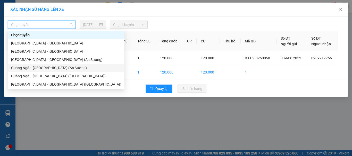
click at [56, 68] on div "Quảng Ngãi - [GEOGRAPHIC_DATA] (An Sương)" at bounding box center [66, 68] width 110 height 6
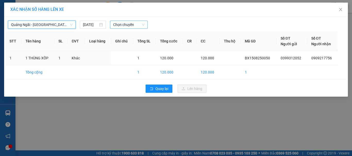
drag, startPoint x: 129, startPoint y: 22, endPoint x: 132, endPoint y: 27, distance: 5.6
click at [129, 22] on span "Chọn chuyến" at bounding box center [129, 25] width 32 height 8
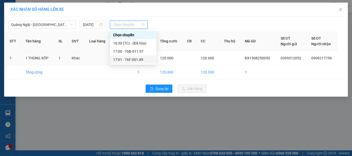
click at [138, 59] on div "17:01 - 76F-001.89" at bounding box center [133, 60] width 40 height 6
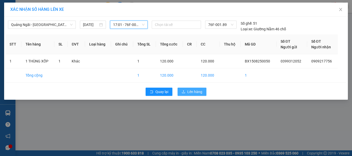
click at [191, 91] on span "Lên hàng" at bounding box center [194, 92] width 15 height 6
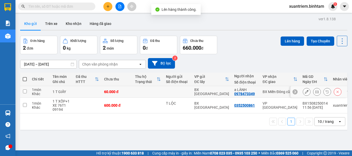
click at [54, 86] on td "1 T GIẤY" at bounding box center [61, 92] width 23 height 12
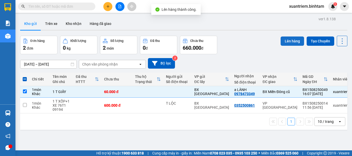
click at [282, 43] on button "Lên hàng" at bounding box center [291, 41] width 23 height 9
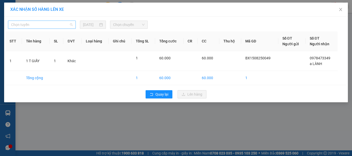
click at [60, 24] on span "Chọn tuyến" at bounding box center [42, 25] width 62 height 8
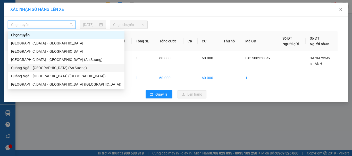
drag, startPoint x: 55, startPoint y: 72, endPoint x: 62, endPoint y: 68, distance: 7.8
click at [56, 72] on div "Chọn tuyến [GEOGRAPHIC_DATA] - [GEOGRAPHIC_DATA] [GEOGRAPHIC_DATA] - [GEOGRAPHI…" at bounding box center [66, 60] width 116 height 58
drag, startPoint x: 60, startPoint y: 77, endPoint x: 67, endPoint y: 74, distance: 7.8
click at [60, 77] on div "Quảng Ngãi - [GEOGRAPHIC_DATA] ([GEOGRAPHIC_DATA])" at bounding box center [66, 76] width 110 height 6
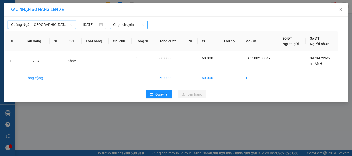
click at [131, 26] on span "Chọn chuyến" at bounding box center [129, 25] width 32 height 8
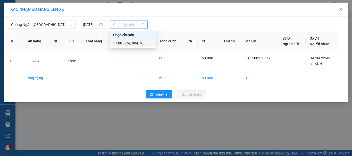
click at [137, 45] on div "17:00 - 76E-004.76" at bounding box center [133, 43] width 40 height 6
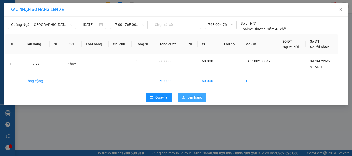
click at [198, 97] on span "Lên hàng" at bounding box center [194, 98] width 15 height 6
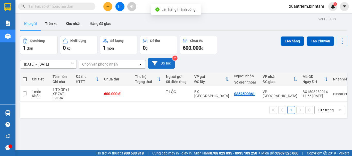
click at [164, 62] on button "Bộ lọc" at bounding box center [161, 63] width 27 height 11
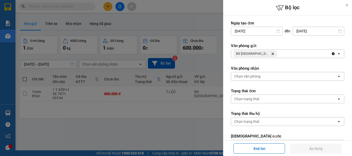
click at [269, 52] on div "BX Quảng Ngãi Delete" at bounding box center [281, 54] width 100 height 8
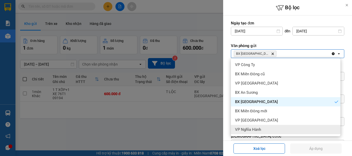
click at [273, 127] on div "VP Nghĩa Hành" at bounding box center [285, 129] width 109 height 9
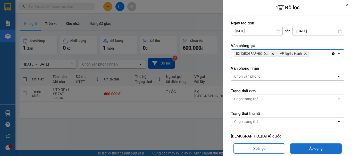
click at [304, 144] on div "Xoá lọc Áp dụng" at bounding box center [287, 148] width 126 height 13
click at [304, 146] on button "Áp dụng" at bounding box center [315, 149] width 51 height 10
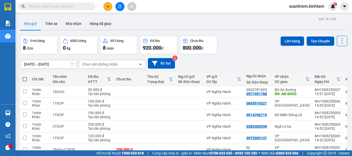
click at [28, 78] on th at bounding box center [24, 80] width 9 height 14
click at [25, 78] on span at bounding box center [25, 79] width 4 height 4
click at [25, 77] on input "checkbox" at bounding box center [25, 77] width 0 height 0
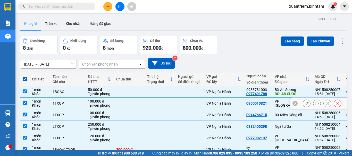
scroll to position [51, 0]
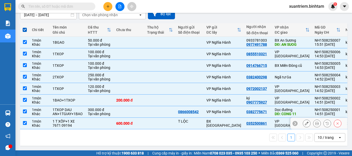
click at [25, 121] on input "checkbox" at bounding box center [25, 123] width 4 height 4
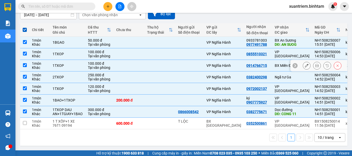
scroll to position [0, 0]
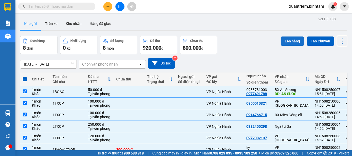
click at [289, 45] on button "Lên hàng" at bounding box center [291, 41] width 23 height 9
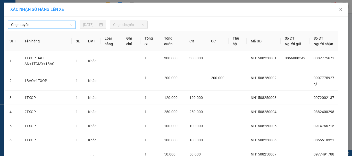
click at [58, 23] on span "Chọn tuyến" at bounding box center [42, 25] width 62 height 8
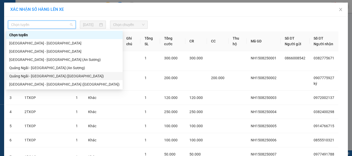
click at [43, 75] on div "Quảng Ngãi - [GEOGRAPHIC_DATA] ([GEOGRAPHIC_DATA])" at bounding box center [64, 76] width 110 height 6
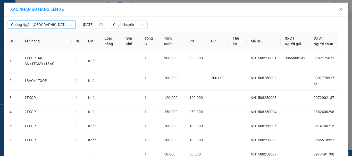
click at [58, 27] on span "Quảng Ngãi - [GEOGRAPHIC_DATA] ([GEOGRAPHIC_DATA])" at bounding box center [42, 25] width 62 height 8
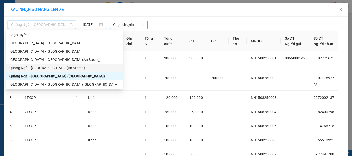
drag, startPoint x: 53, startPoint y: 69, endPoint x: 123, endPoint y: 22, distance: 83.7
click at [53, 68] on div "Quảng Ngãi - [GEOGRAPHIC_DATA] (An Sương)" at bounding box center [64, 68] width 110 height 6
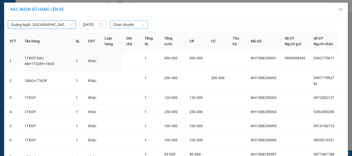
click at [136, 23] on span "Chọn chuyến" at bounding box center [129, 25] width 32 height 8
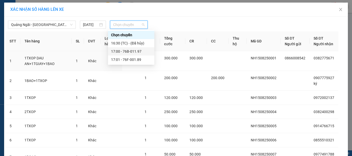
click at [135, 53] on div "17:00 - 76B-011.97" at bounding box center [131, 52] width 40 height 6
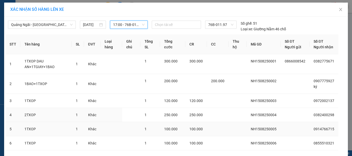
scroll to position [57, 0]
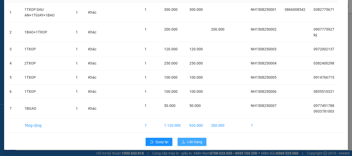
click at [196, 141] on span "Lên hàng" at bounding box center [194, 142] width 15 height 6
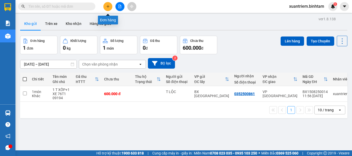
click at [109, 8] on button at bounding box center [107, 6] width 9 height 9
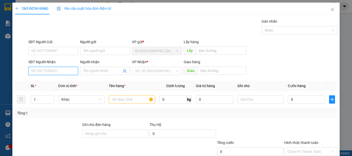
click at [59, 72] on input "SĐT Người Nhận" at bounding box center [53, 71] width 50 height 8
click at [40, 71] on input "093415604" at bounding box center [53, 71] width 50 height 8
click at [60, 83] on div "0934115604 - hoa" at bounding box center [52, 81] width 43 height 6
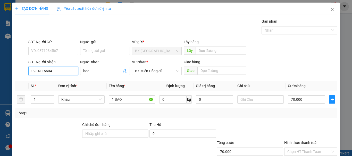
scroll to position [34, 0]
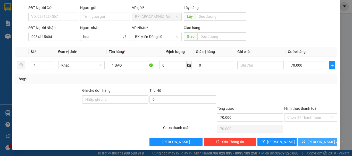
click at [312, 138] on button "[PERSON_NAME] và In" at bounding box center [316, 142] width 39 height 8
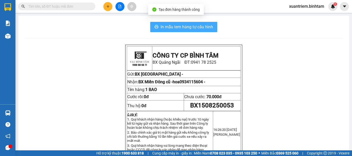
click at [192, 27] on span "In mẫu tem hàng tự cấu hình" at bounding box center [186, 27] width 52 height 6
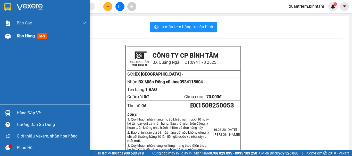
click at [29, 34] on span "Kho hàng" at bounding box center [26, 35] width 18 height 5
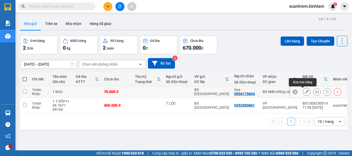
click at [304, 92] on button at bounding box center [306, 91] width 7 height 9
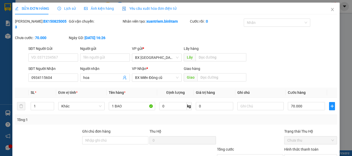
click at [290, 147] on label "Hình thức thanh toán" at bounding box center [301, 149] width 34 height 4
click at [290, 155] on input "Hình thức thanh toán" at bounding box center [308, 159] width 43 height 8
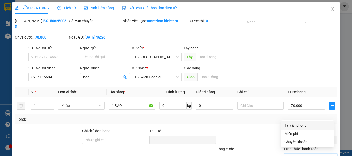
click at [301, 125] on div "Tại văn phòng" at bounding box center [307, 126] width 46 height 6
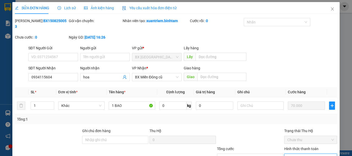
scroll to position [35, 0]
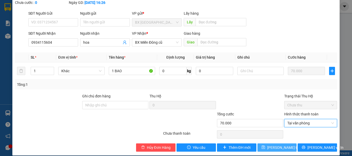
click at [278, 145] on span "[PERSON_NAME] thay đổi" at bounding box center [287, 148] width 41 height 6
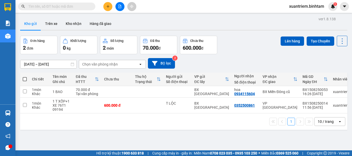
drag, startPoint x: 238, startPoint y: 132, endPoint x: 109, endPoint y: 6, distance: 180.9
click at [109, 6] on icon "plus" at bounding box center [108, 7] width 4 height 4
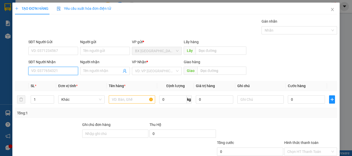
click at [60, 69] on input "SĐT Người Nhận" at bounding box center [53, 71] width 50 height 8
click at [60, 82] on div "0903706277 - [PERSON_NAME]" at bounding box center [56, 81] width 51 height 6
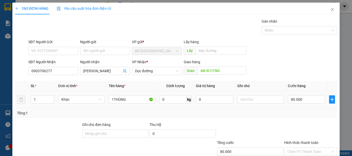
click at [295, 95] on div "80.000" at bounding box center [305, 99] width 37 height 10
click at [309, 104] on div "80.000" at bounding box center [305, 99] width 37 height 10
click at [309, 102] on input "80.000" at bounding box center [305, 99] width 37 height 8
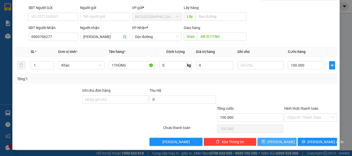
click at [279, 144] on span "[PERSON_NAME]" at bounding box center [281, 142] width 28 height 6
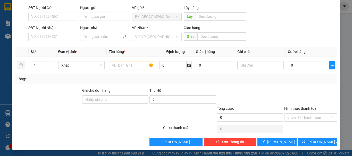
scroll to position [0, 0]
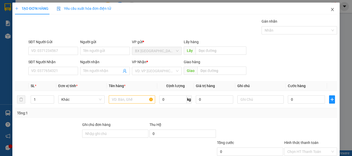
click at [330, 11] on icon "close" at bounding box center [332, 9] width 4 height 4
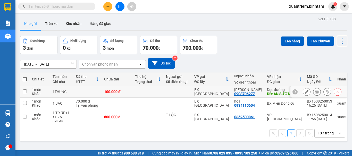
click at [114, 93] on div "100.000 đ" at bounding box center [117, 92] width 26 height 4
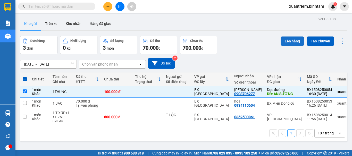
click at [294, 41] on button "Lên hàng" at bounding box center [291, 41] width 23 height 9
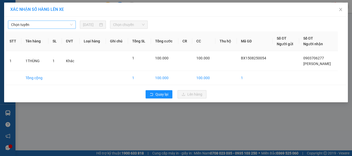
click at [60, 26] on span "Chọn tuyến" at bounding box center [42, 25] width 62 height 8
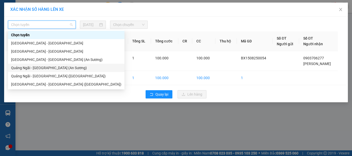
click at [56, 68] on div "Quảng Ngãi - [GEOGRAPHIC_DATA] (An Sương)" at bounding box center [66, 68] width 110 height 6
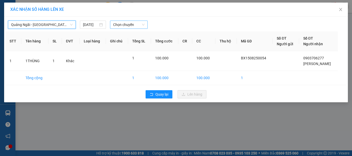
click at [136, 25] on span "Chọn chuyến" at bounding box center [129, 25] width 32 height 8
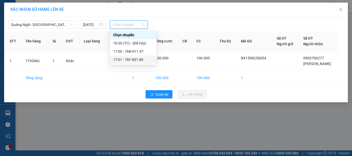
click at [135, 60] on div "17:01 - 76F-001.89" at bounding box center [133, 60] width 40 height 6
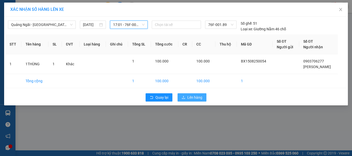
click at [186, 95] on button "Lên hàng" at bounding box center [191, 97] width 29 height 8
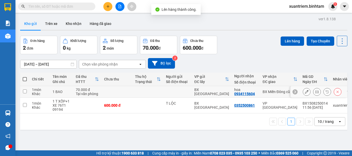
click at [51, 91] on td "1 BAO" at bounding box center [61, 92] width 23 height 12
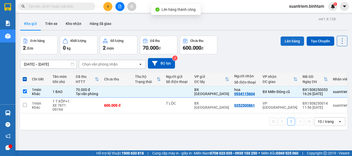
click at [283, 42] on button "Lên hàng" at bounding box center [291, 41] width 23 height 9
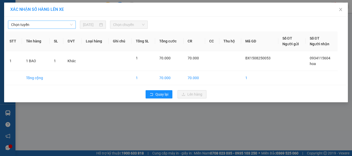
drag, startPoint x: 31, startPoint y: 24, endPoint x: 35, endPoint y: 24, distance: 3.6
click at [32, 24] on span "Chọn tuyến" at bounding box center [42, 25] width 62 height 8
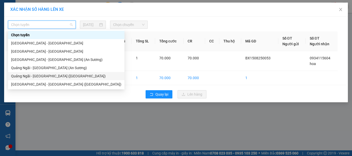
click at [48, 78] on div "Quảng Ngãi - [GEOGRAPHIC_DATA] ([GEOGRAPHIC_DATA])" at bounding box center [66, 76] width 110 height 6
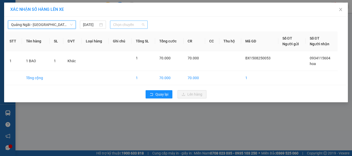
drag, startPoint x: 131, startPoint y: 25, endPoint x: 135, endPoint y: 25, distance: 3.1
click at [132, 25] on span "Chọn chuyến" at bounding box center [129, 25] width 32 height 8
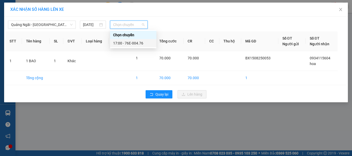
click at [136, 46] on div "17:00 - 76E-004.76" at bounding box center [133, 43] width 40 height 6
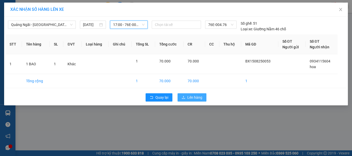
click at [198, 99] on span "Lên hàng" at bounding box center [194, 98] width 15 height 6
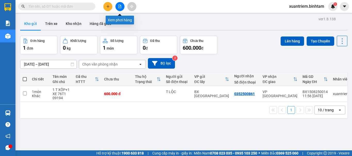
click at [118, 6] on icon "file-add" at bounding box center [119, 7] width 3 height 4
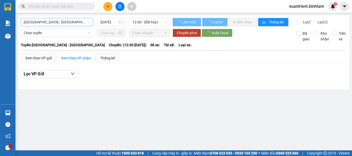
click at [80, 20] on span "[GEOGRAPHIC_DATA] - [GEOGRAPHIC_DATA]" at bounding box center [57, 22] width 66 height 8
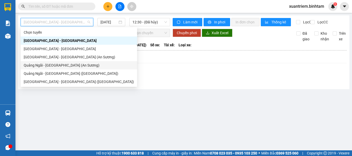
click at [63, 64] on div "Quảng Ngãi - [GEOGRAPHIC_DATA] (An Sương)" at bounding box center [79, 66] width 110 height 6
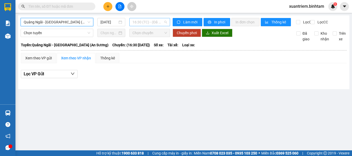
click at [139, 19] on span "16:30 (TC) - (Đã hủy)" at bounding box center [149, 22] width 34 height 8
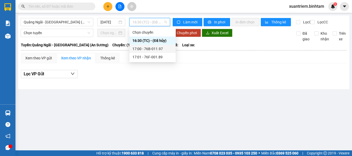
click at [152, 48] on div "17:00 - 76B-011.97" at bounding box center [152, 49] width 40 height 6
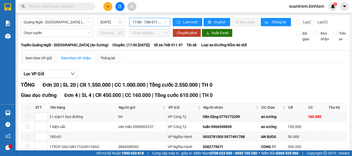
click at [148, 24] on span "17:00 - 76B-011.97" at bounding box center [149, 22] width 34 height 8
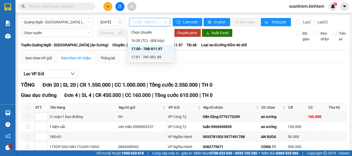
click at [147, 56] on div "17:01 - 76F-001.89" at bounding box center [151, 57] width 40 height 6
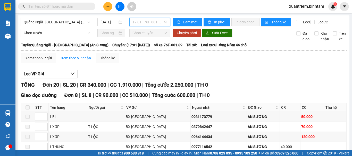
drag, startPoint x: 152, startPoint y: 24, endPoint x: 162, endPoint y: 30, distance: 11.6
click at [153, 24] on span "17:01 - 76F-001.89" at bounding box center [149, 22] width 34 height 8
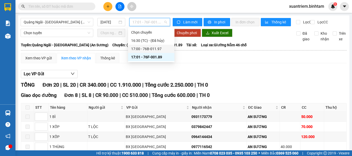
click at [164, 47] on div "17:00 - 76B-011.97" at bounding box center [151, 49] width 40 height 6
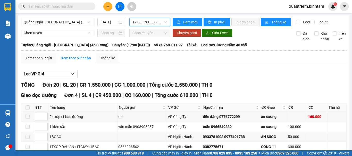
click at [160, 22] on span "17:00 - 76B-011.97" at bounding box center [149, 22] width 34 height 8
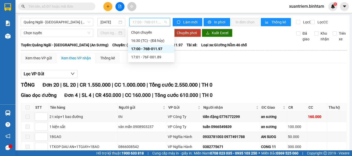
click at [162, 46] on div "17:00 - 76B-011.97" at bounding box center [151, 49] width 46 height 8
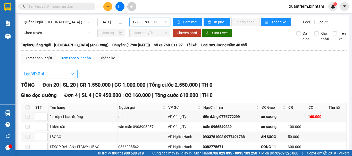
click at [73, 76] on icon "down" at bounding box center [73, 74] width 4 height 4
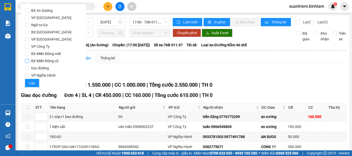
drag, startPoint x: 51, startPoint y: 30, endPoint x: 56, endPoint y: 60, distance: 30.8
click at [52, 32] on span "BX [GEOGRAPHIC_DATA]" at bounding box center [51, 32] width 44 height 7
click at [29, 32] on input "BX [GEOGRAPHIC_DATA]" at bounding box center [27, 32] width 4 height 4
click at [54, 76] on span "VP Nghĩa Hành" at bounding box center [43, 75] width 29 height 7
click at [29, 76] on input "VP Nghĩa Hành" at bounding box center [27, 75] width 4 height 4
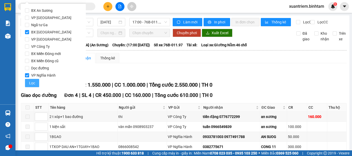
click at [34, 84] on span "Lọc" at bounding box center [32, 83] width 6 height 6
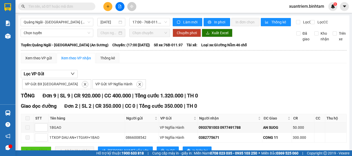
scroll to position [51, 0]
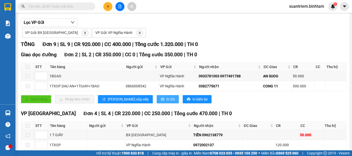
drag, startPoint x: 144, startPoint y: 102, endPoint x: 146, endPoint y: 105, distance: 3.0
click at [166, 102] on span "In DS" at bounding box center [170, 99] width 8 height 6
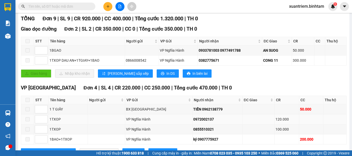
scroll to position [129, 0]
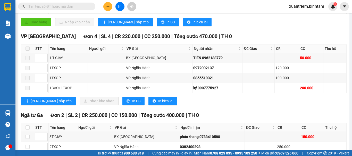
click at [175, 103] on div "[PERSON_NAME] sắp xếp Nhập kho nhận In DS In biên lai" at bounding box center [183, 101] width 325 height 8
click at [132, 104] on span "In DS" at bounding box center [136, 101] width 8 height 6
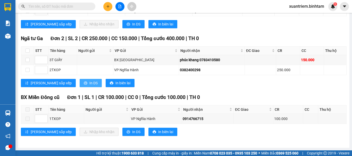
click at [89, 86] on span "In DS" at bounding box center [93, 83] width 8 height 6
click at [122, 136] on button "In DS" at bounding box center [133, 132] width 22 height 8
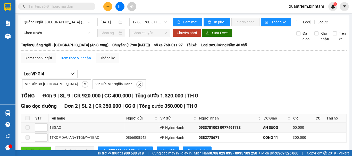
scroll to position [51, 0]
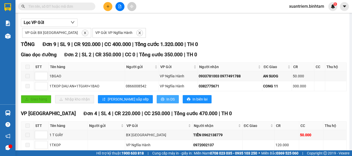
click at [156, 103] on button "In DS" at bounding box center [167, 99] width 22 height 8
click at [166, 102] on span "In DS" at bounding box center [170, 99] width 8 height 6
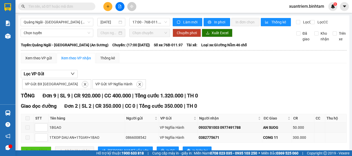
scroll to position [51, 0]
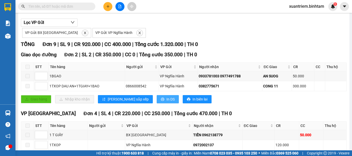
click at [156, 100] on button "In DS" at bounding box center [167, 99] width 22 height 8
drag, startPoint x: 146, startPoint y: 108, endPoint x: 222, endPoint y: -31, distance: 158.5
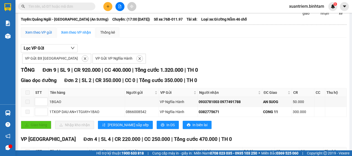
click at [44, 35] on div "Xem theo VP gửi" at bounding box center [38, 33] width 27 height 6
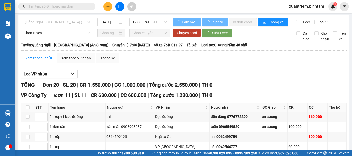
click at [78, 23] on span "Quảng Ngãi - [GEOGRAPHIC_DATA] (An Sương)" at bounding box center [57, 22] width 66 height 8
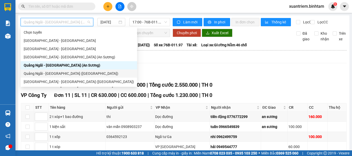
click at [65, 73] on div "Quảng Ngãi - [GEOGRAPHIC_DATA] ([GEOGRAPHIC_DATA])" at bounding box center [79, 74] width 110 height 6
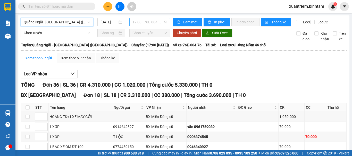
drag, startPoint x: 134, startPoint y: 21, endPoint x: 137, endPoint y: 22, distance: 3.5
click at [134, 21] on span "17:00 - 76E-004.76" at bounding box center [149, 22] width 34 height 8
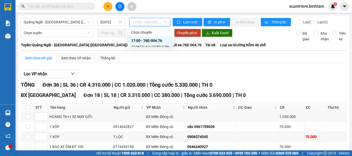
click at [154, 41] on div "17:00 - 76E-004.76" at bounding box center [151, 41] width 40 height 6
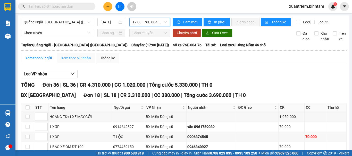
click at [88, 59] on div "Xem theo VP nhận" at bounding box center [76, 58] width 39 height 10
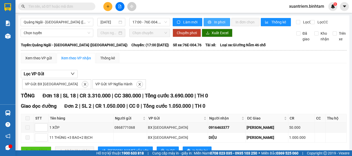
click at [216, 22] on span "In phơi" at bounding box center [220, 22] width 12 height 6
click at [44, 60] on div "Xem theo VP gửi" at bounding box center [38, 58] width 27 height 6
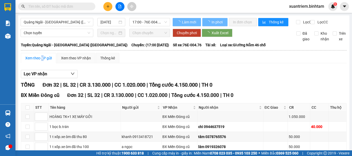
click at [55, 23] on span "Quảng Ngãi - [GEOGRAPHIC_DATA] ([GEOGRAPHIC_DATA])" at bounding box center [57, 22] width 66 height 8
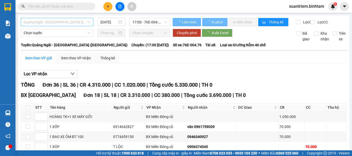
click at [58, 21] on span "Quảng Ngãi - [GEOGRAPHIC_DATA] ([GEOGRAPHIC_DATA])" at bounding box center [57, 22] width 66 height 8
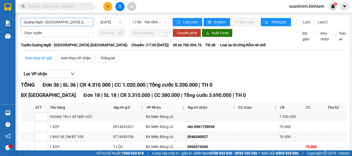
click at [74, 21] on span "Quảng Ngãi - [GEOGRAPHIC_DATA] ([GEOGRAPHIC_DATA])" at bounding box center [57, 22] width 66 height 8
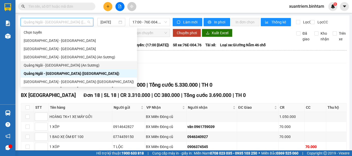
click at [70, 66] on div "Quảng Ngãi - [GEOGRAPHIC_DATA] (An Sương)" at bounding box center [79, 66] width 110 height 6
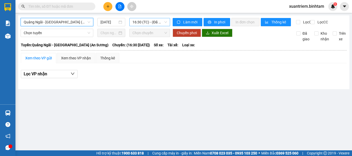
click at [145, 23] on span "16:30 (TC) - (Đã hủy)" at bounding box center [149, 22] width 34 height 8
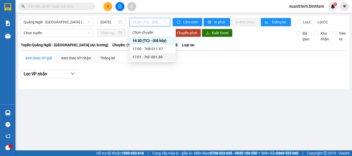
click at [160, 57] on div "17:01 - 76F-001.89" at bounding box center [152, 57] width 40 height 6
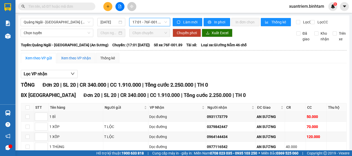
click at [78, 61] on div "Xem theo VP nhận" at bounding box center [76, 58] width 30 height 6
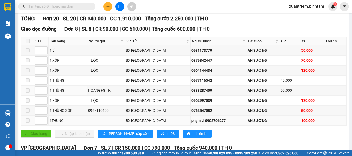
scroll to position [103, 0]
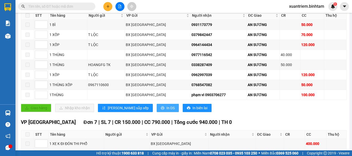
click at [166, 111] on span "In DS" at bounding box center [170, 108] width 8 height 6
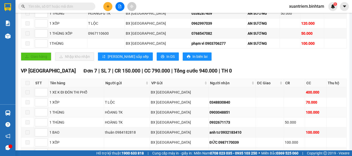
scroll to position [206, 0]
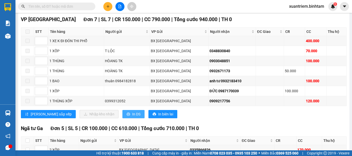
click at [132, 117] on span "In DS" at bounding box center [136, 114] width 8 height 6
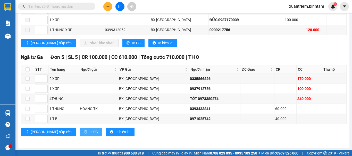
click at [89, 130] on span "In DS" at bounding box center [93, 132] width 8 height 6
